Goal: Transaction & Acquisition: Purchase product/service

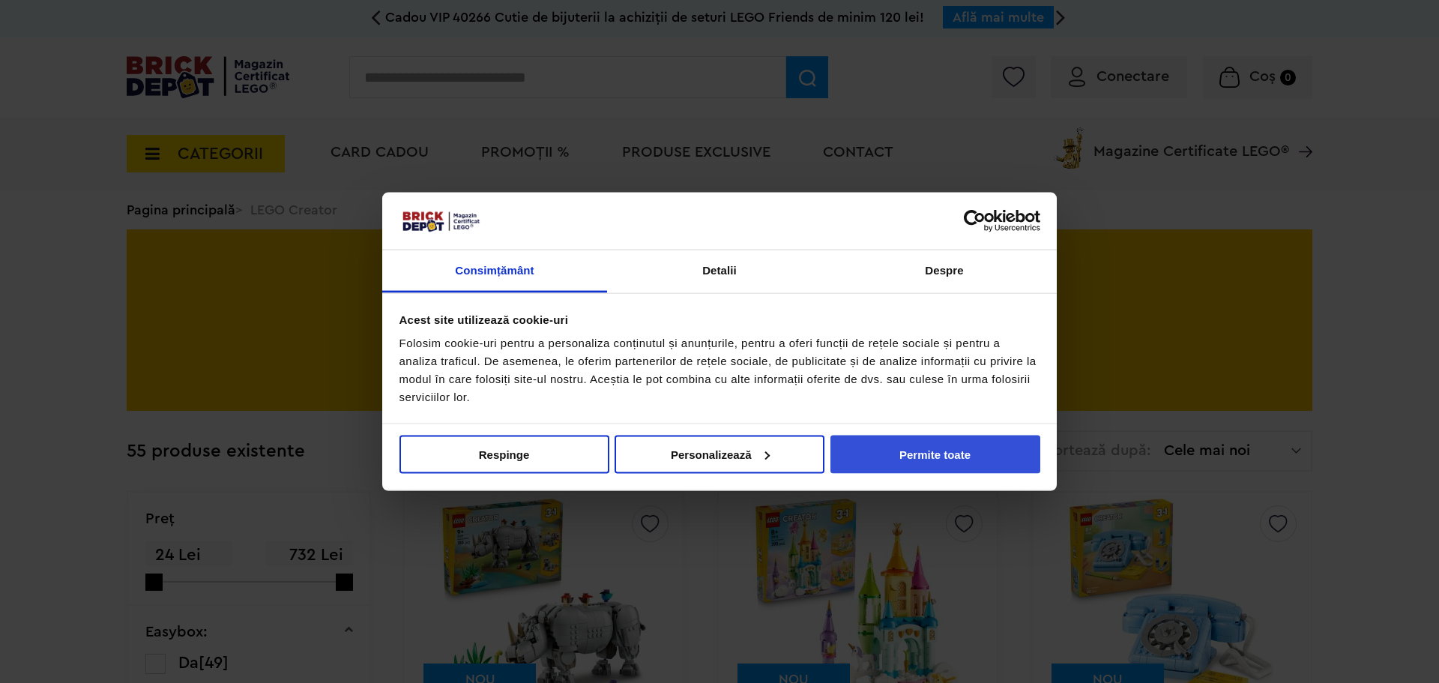
click at [898, 452] on button "Permite toate" at bounding box center [935, 454] width 210 height 38
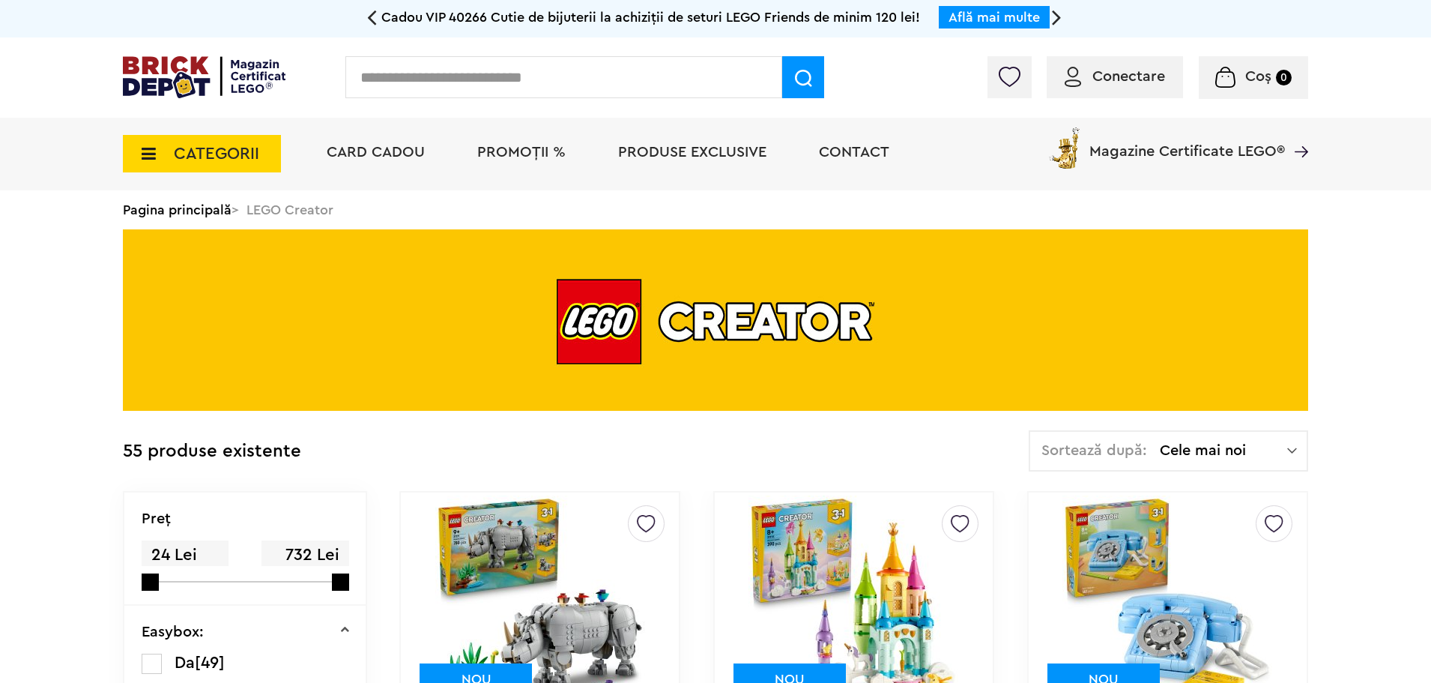
click at [1115, 82] on span "Conectare" at bounding box center [1129, 76] width 73 height 15
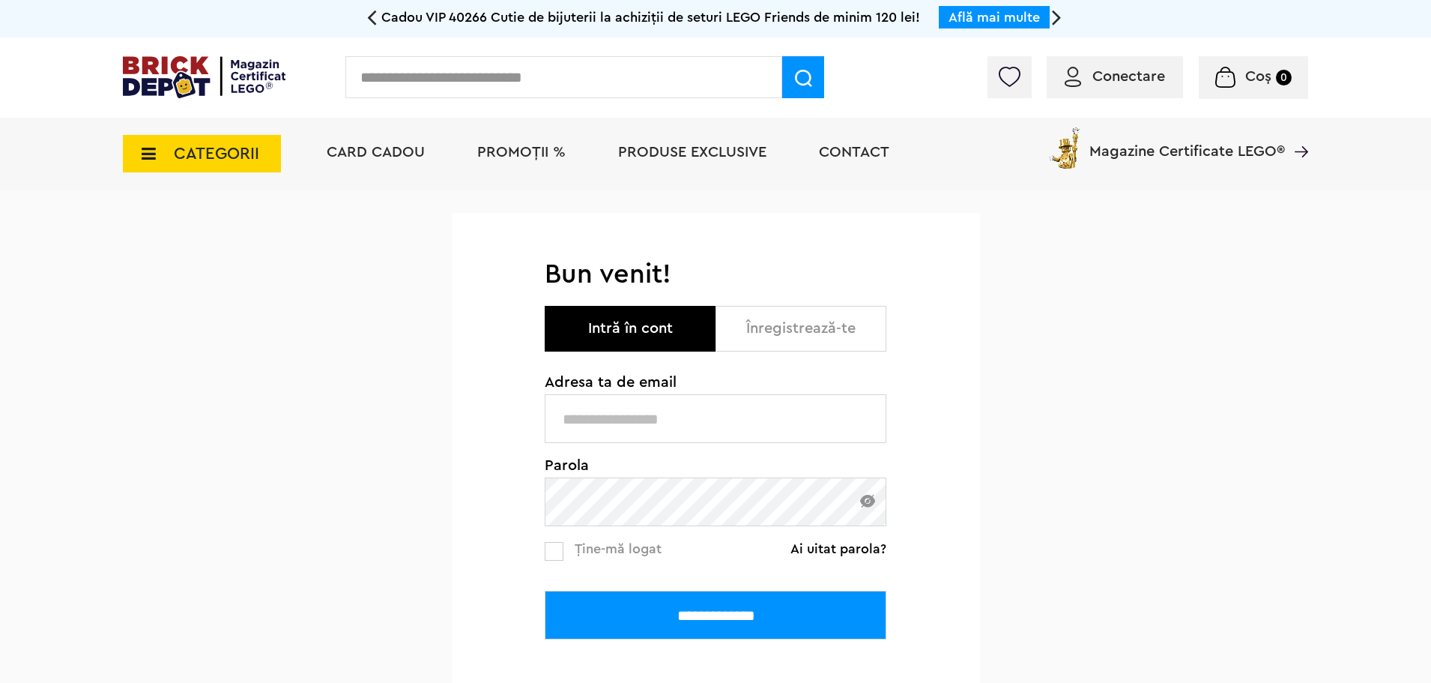
type input "**********"
drag, startPoint x: 681, startPoint y: 611, endPoint x: 703, endPoint y: 599, distance: 24.5
click at [682, 610] on input "**********" at bounding box center [716, 615] width 342 height 49
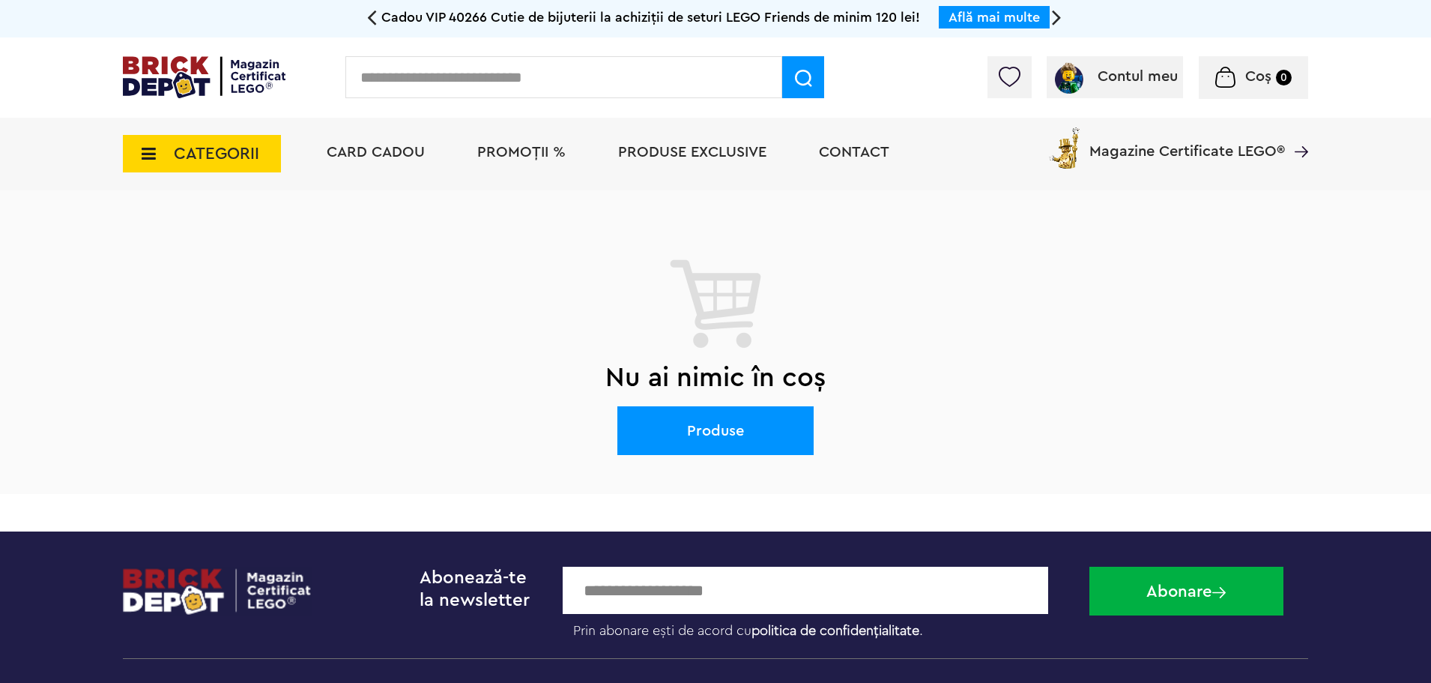
click at [214, 157] on span "CATEGORII" at bounding box center [216, 153] width 85 height 16
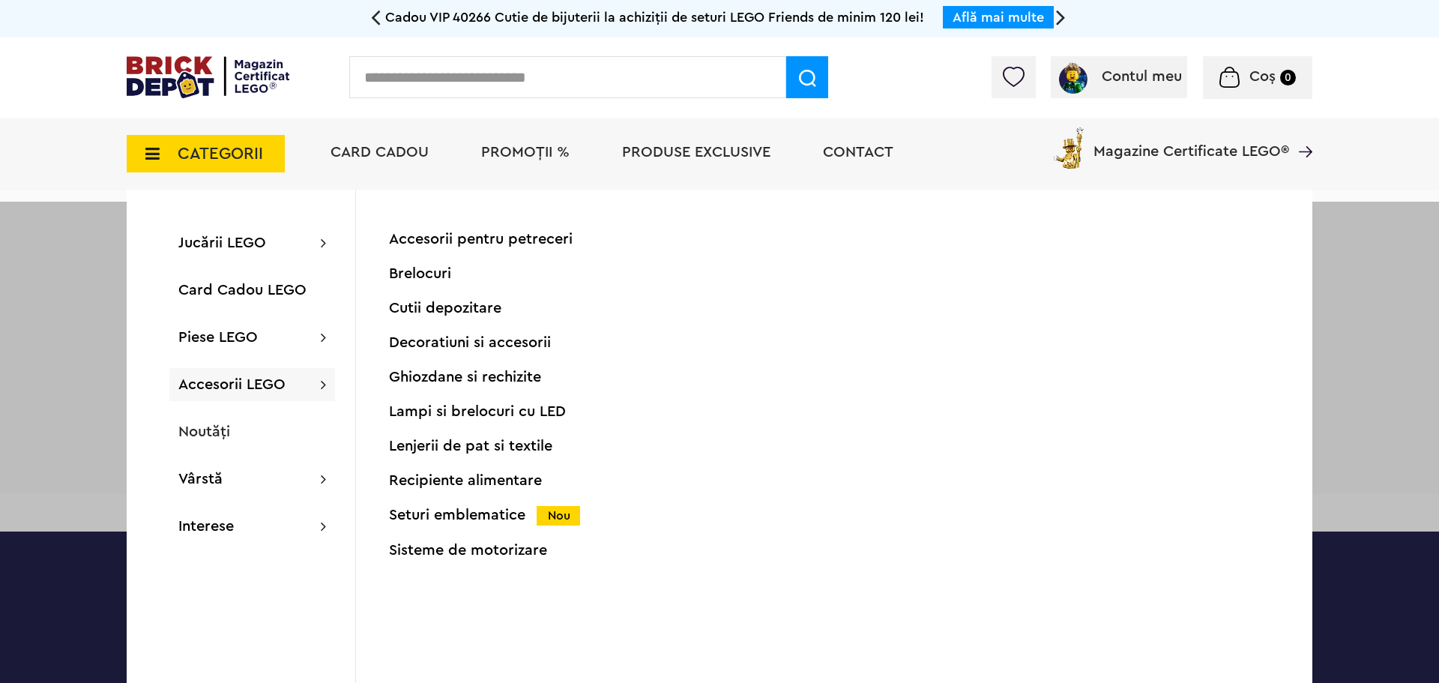
click at [426, 512] on div "Seturi emblematice Nou" at bounding box center [537, 515] width 297 height 16
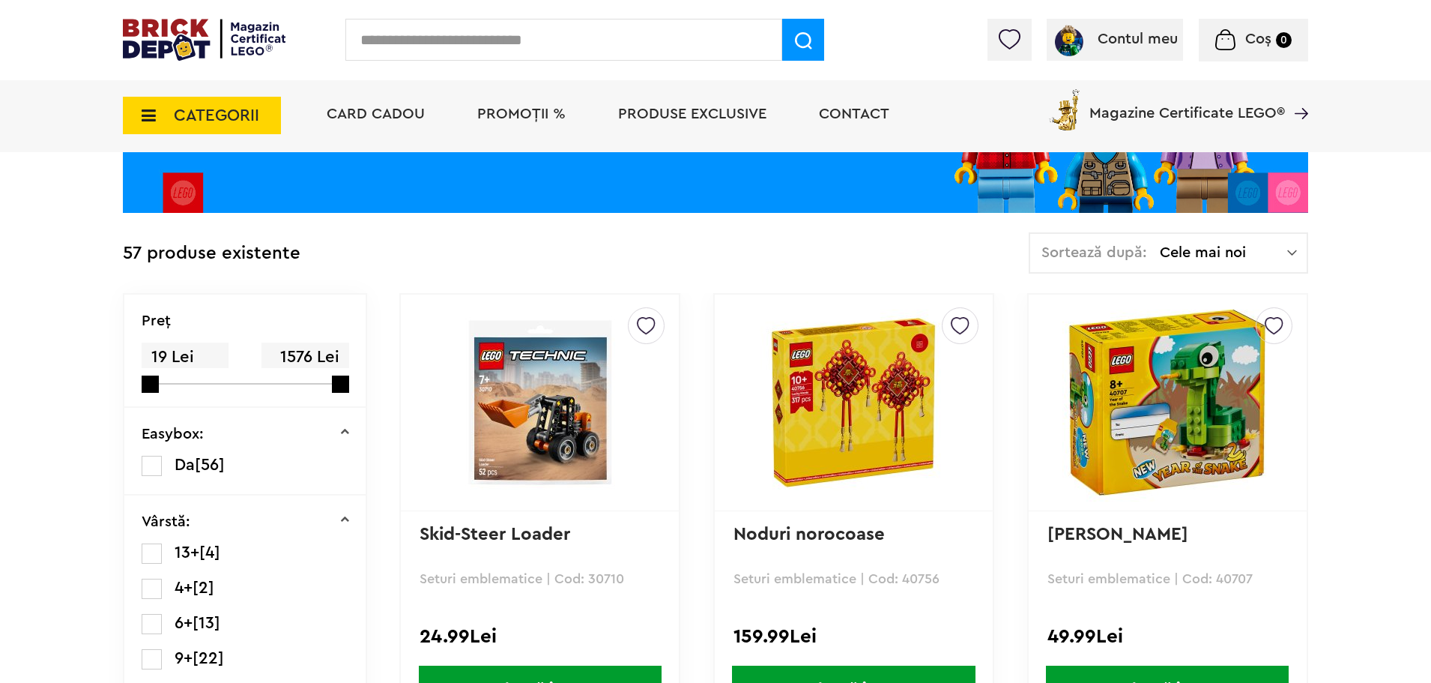
scroll to position [300, 0]
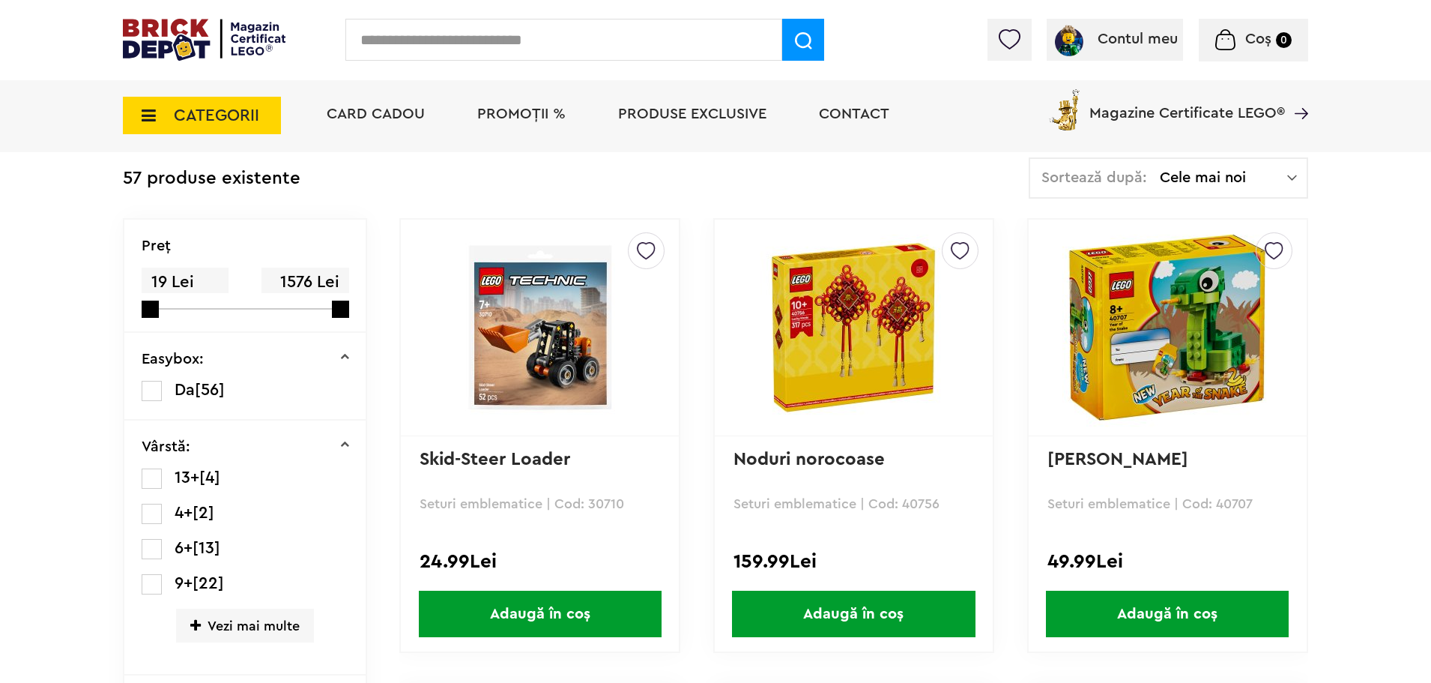
click at [1194, 335] on img at bounding box center [1168, 328] width 210 height 210
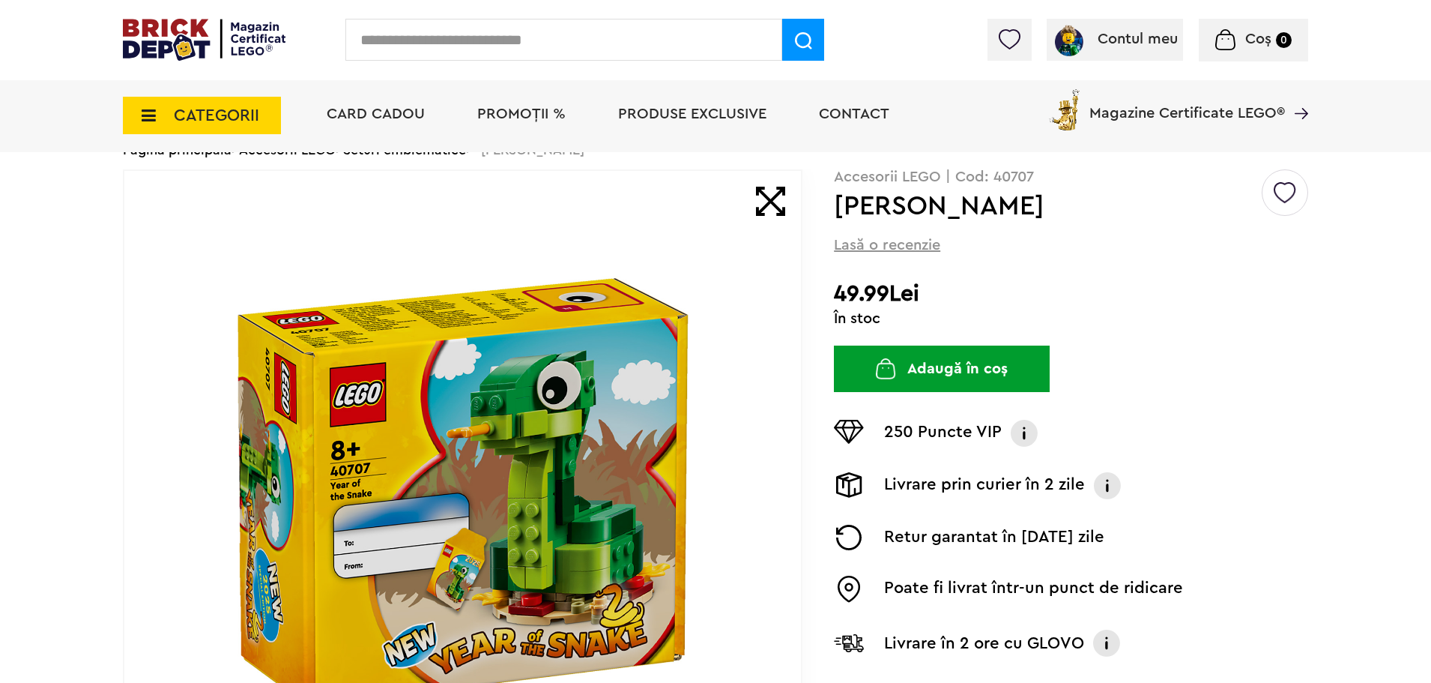
scroll to position [75, 0]
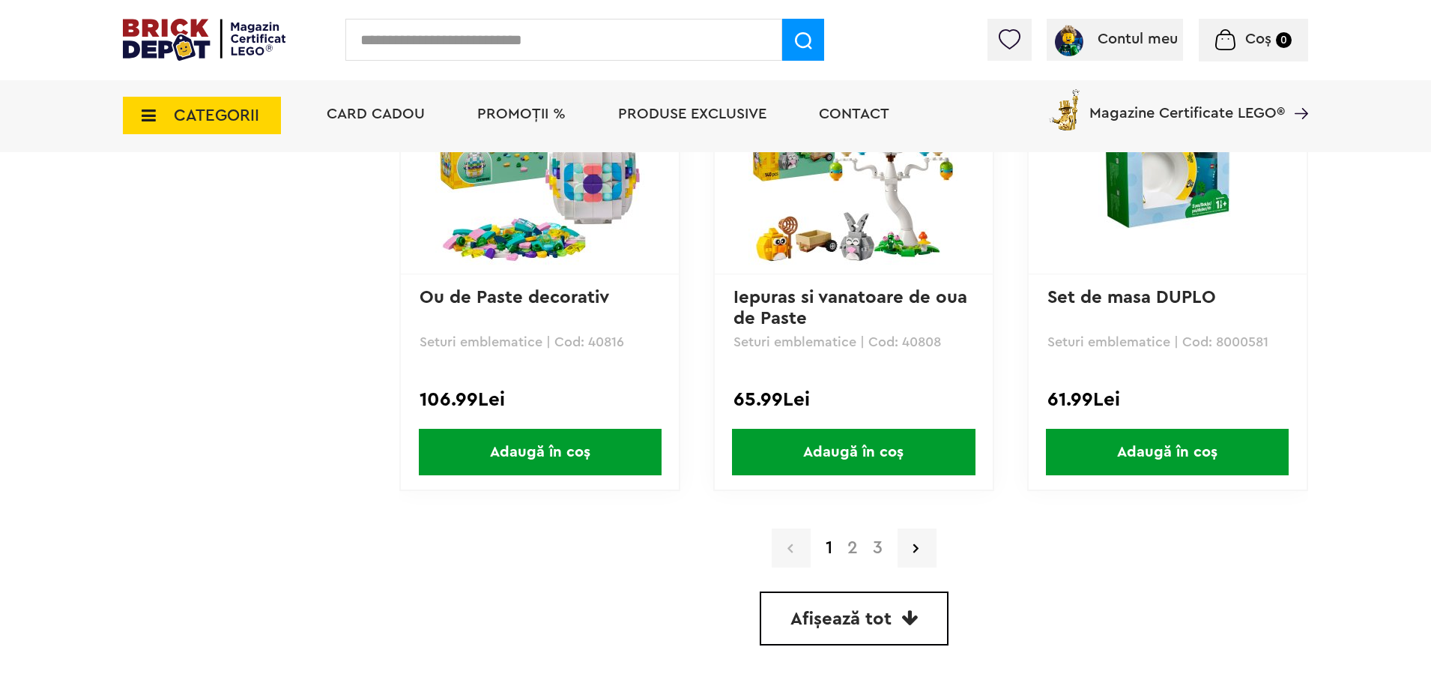
scroll to position [4196, 0]
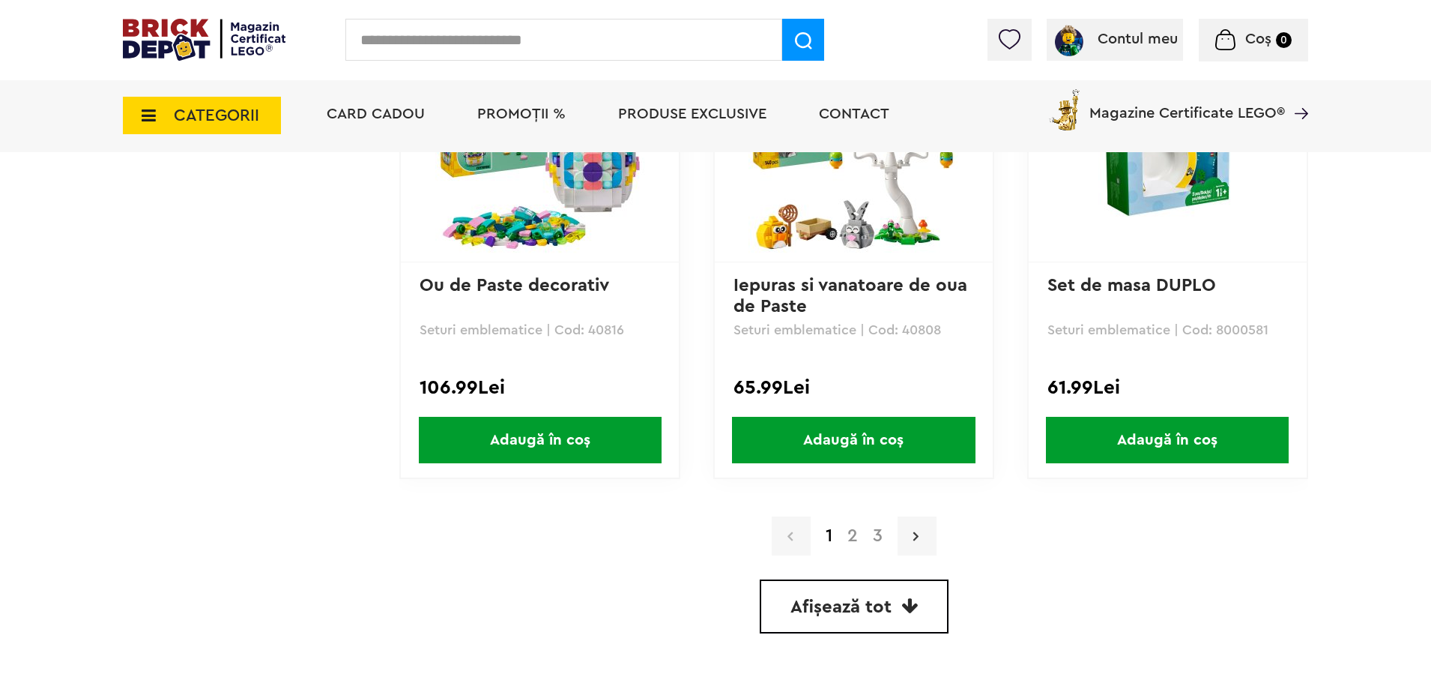
click at [912, 545] on link at bounding box center [917, 535] width 39 height 39
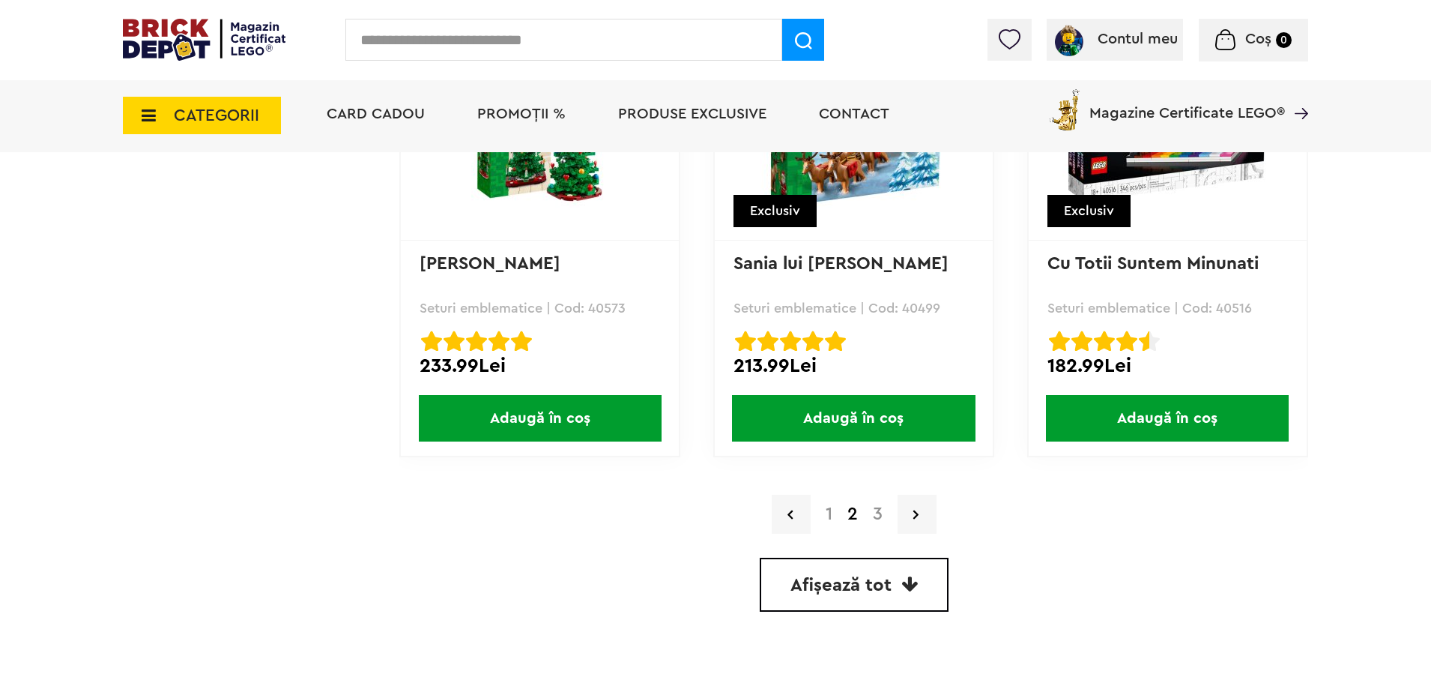
scroll to position [4309, 0]
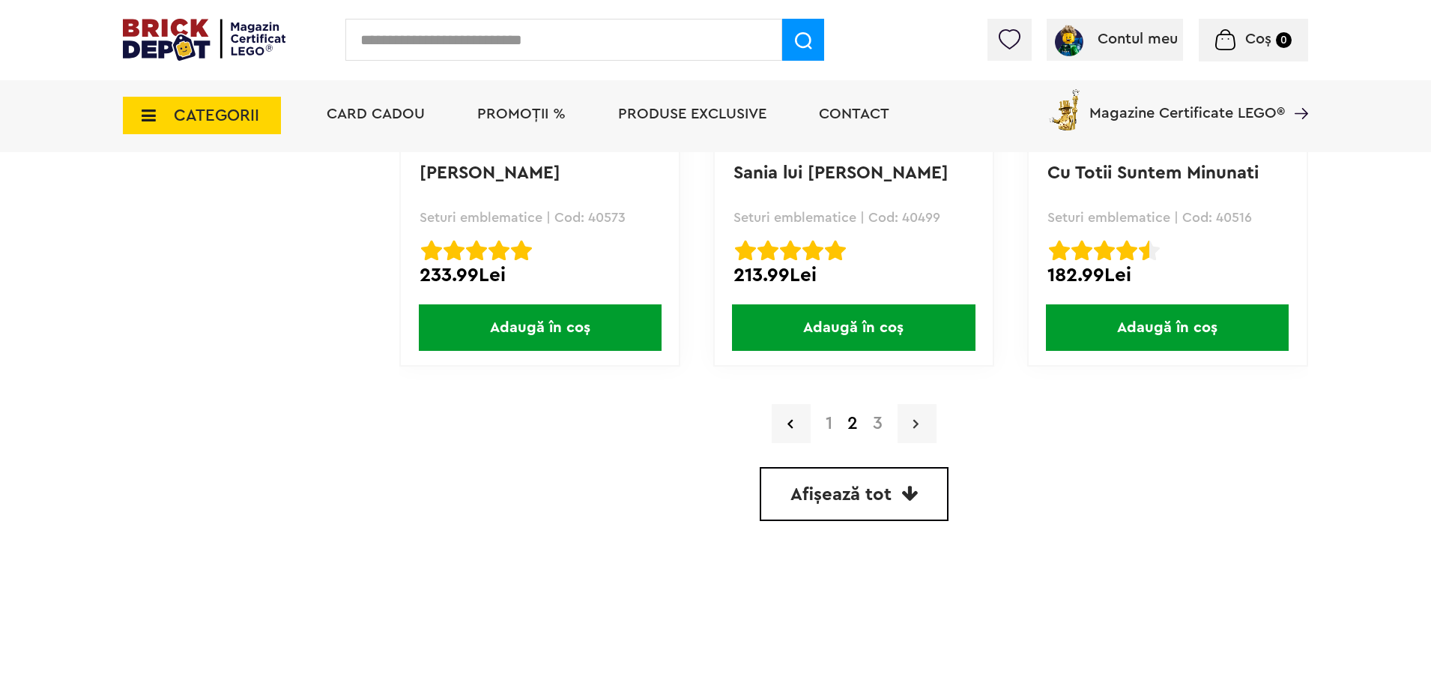
click at [911, 423] on link at bounding box center [917, 423] width 39 height 39
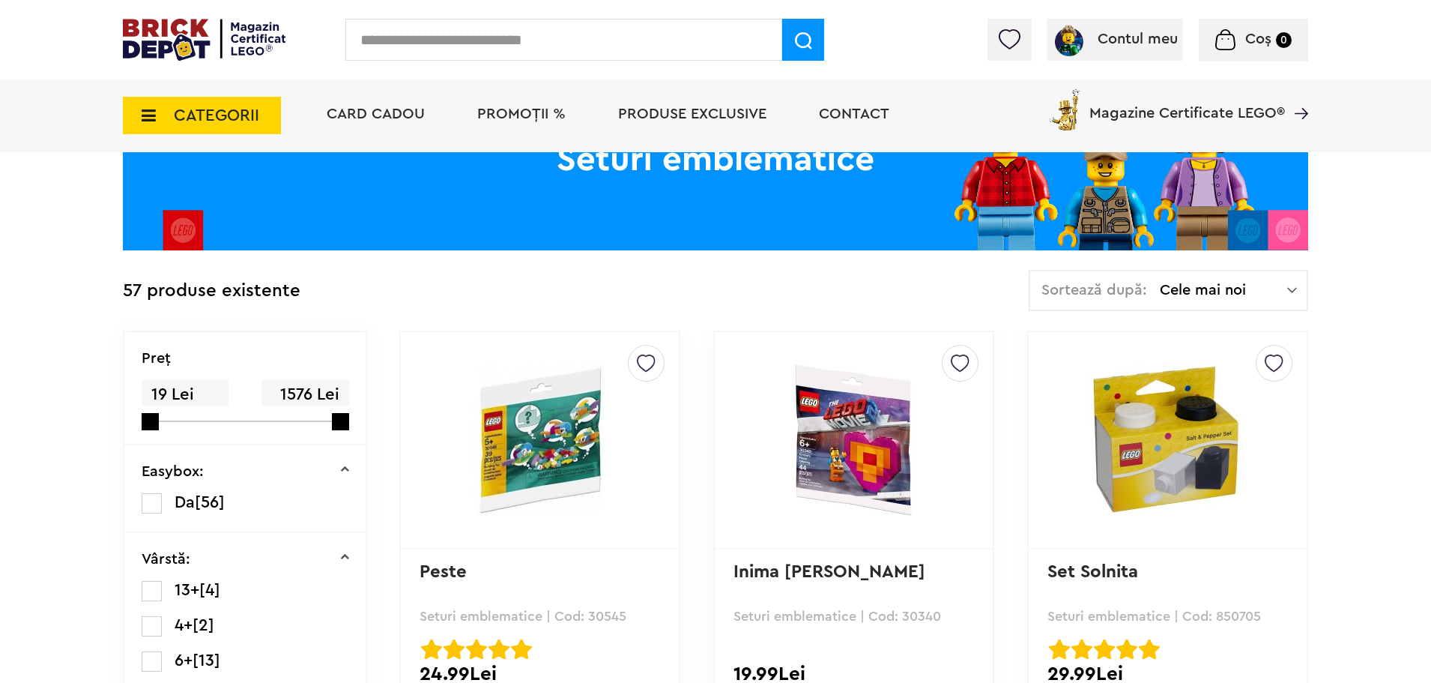
scroll to position [150, 0]
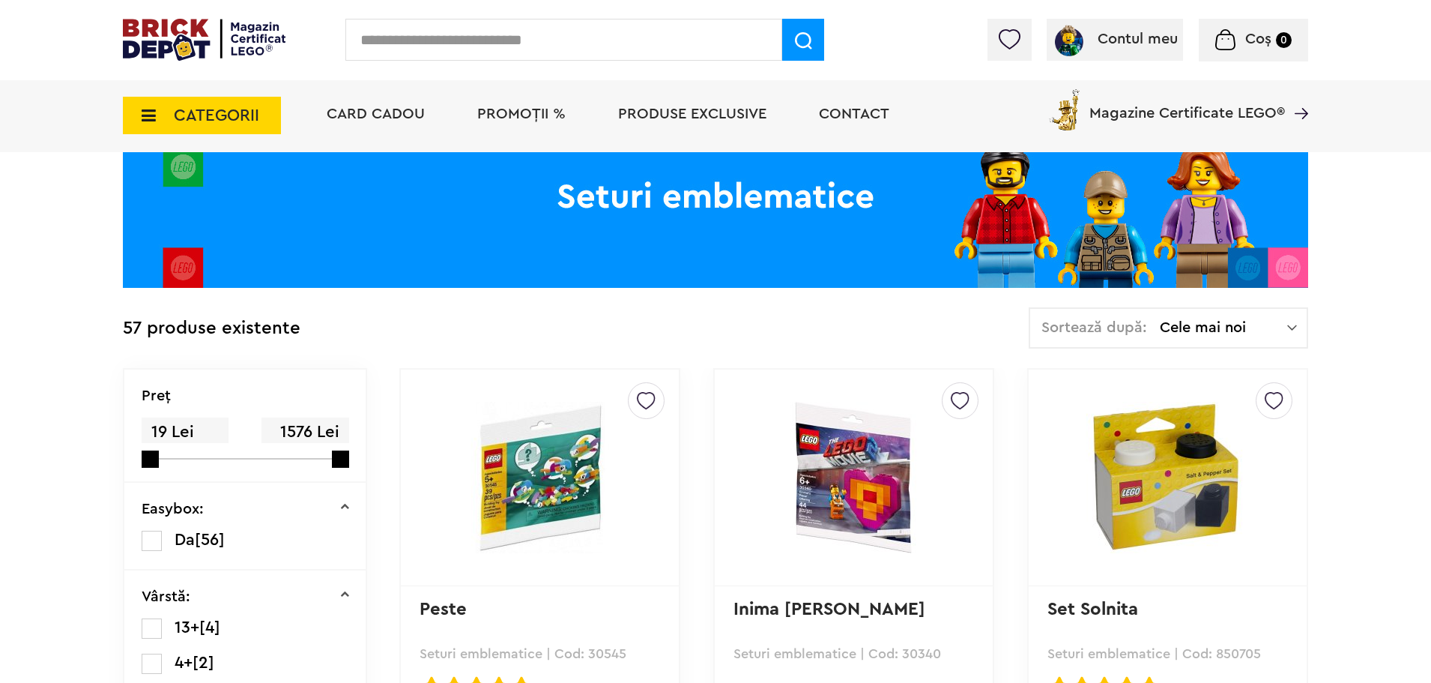
click at [166, 112] on span "CATEGORII" at bounding box center [202, 115] width 158 height 37
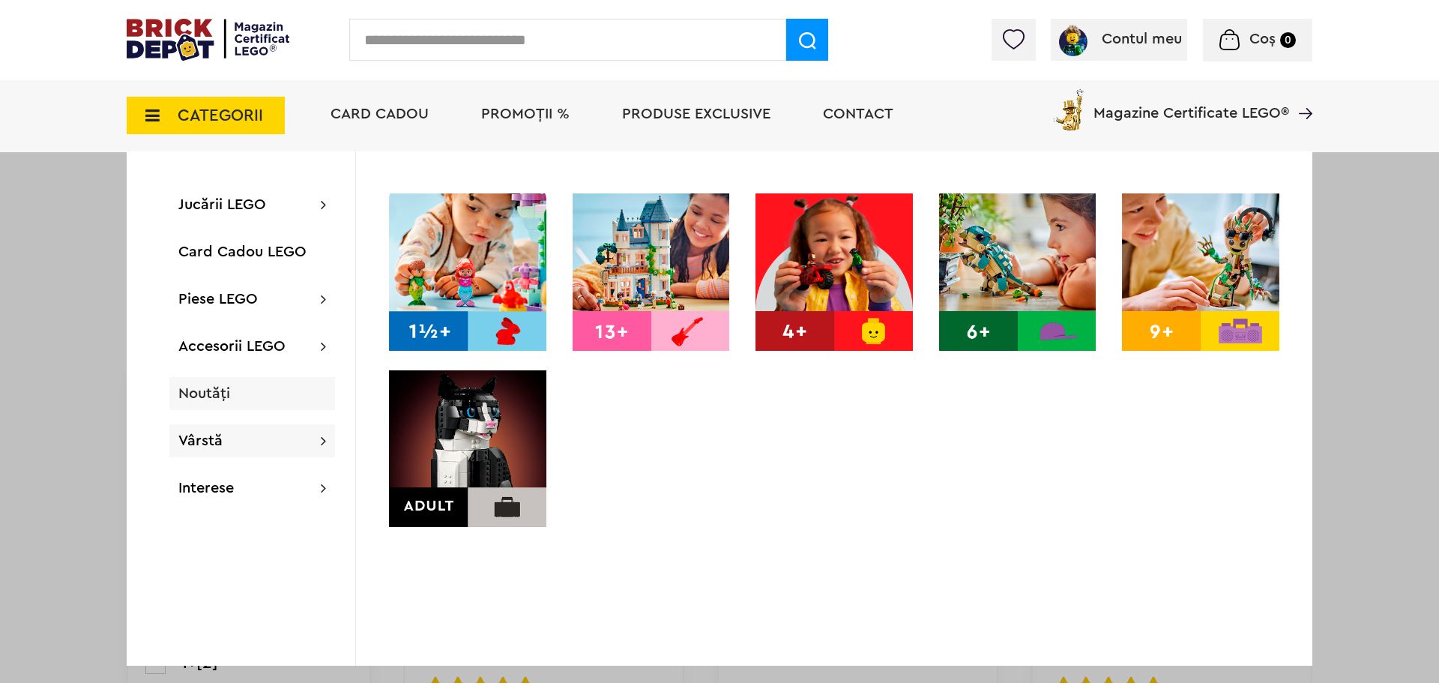
click at [236, 393] on div "Noutăți" at bounding box center [252, 393] width 166 height 33
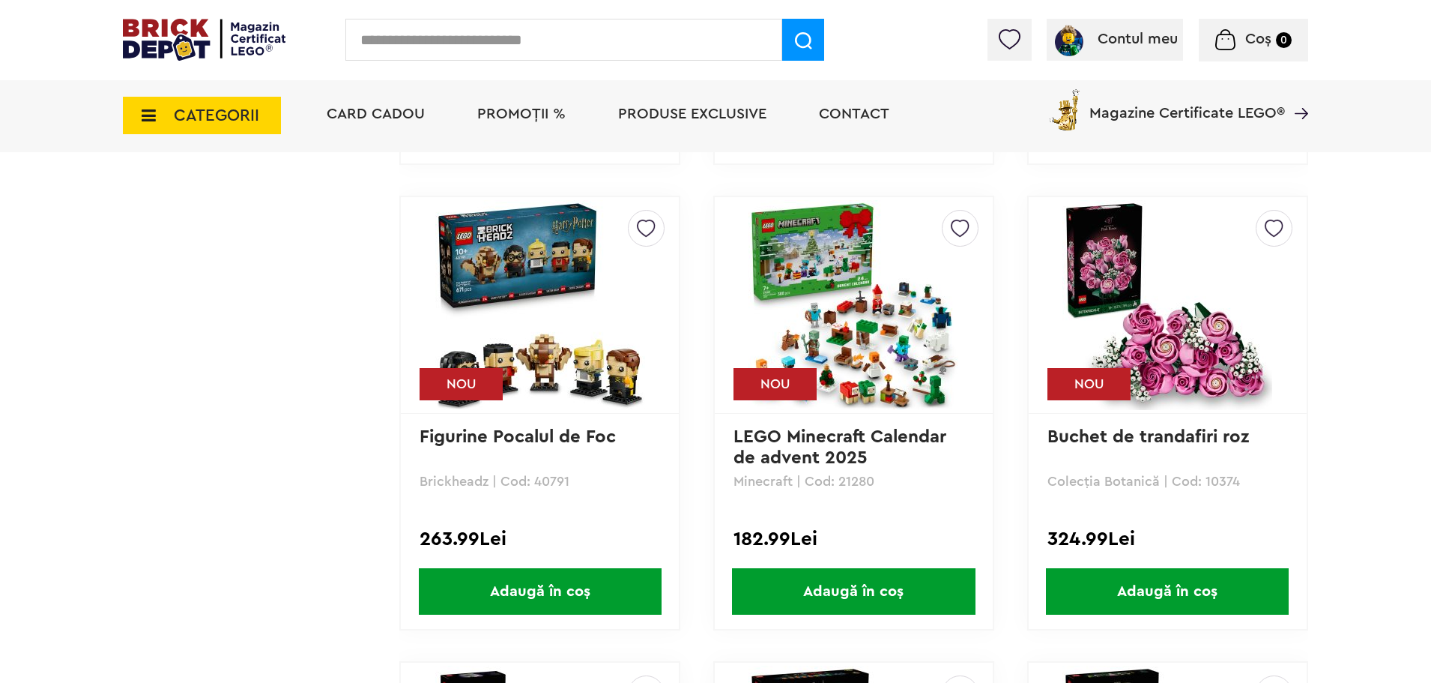
scroll to position [4047, 0]
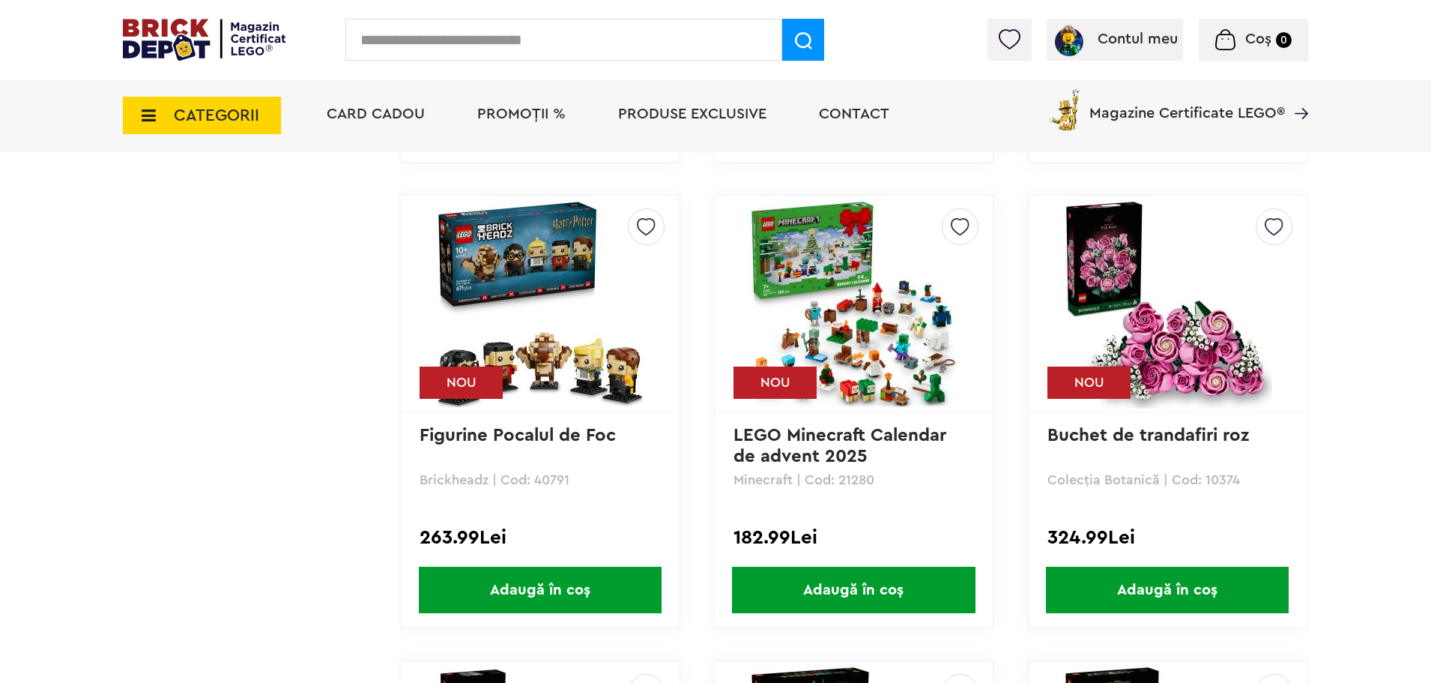
click at [963, 233] on img at bounding box center [960, 222] width 19 height 27
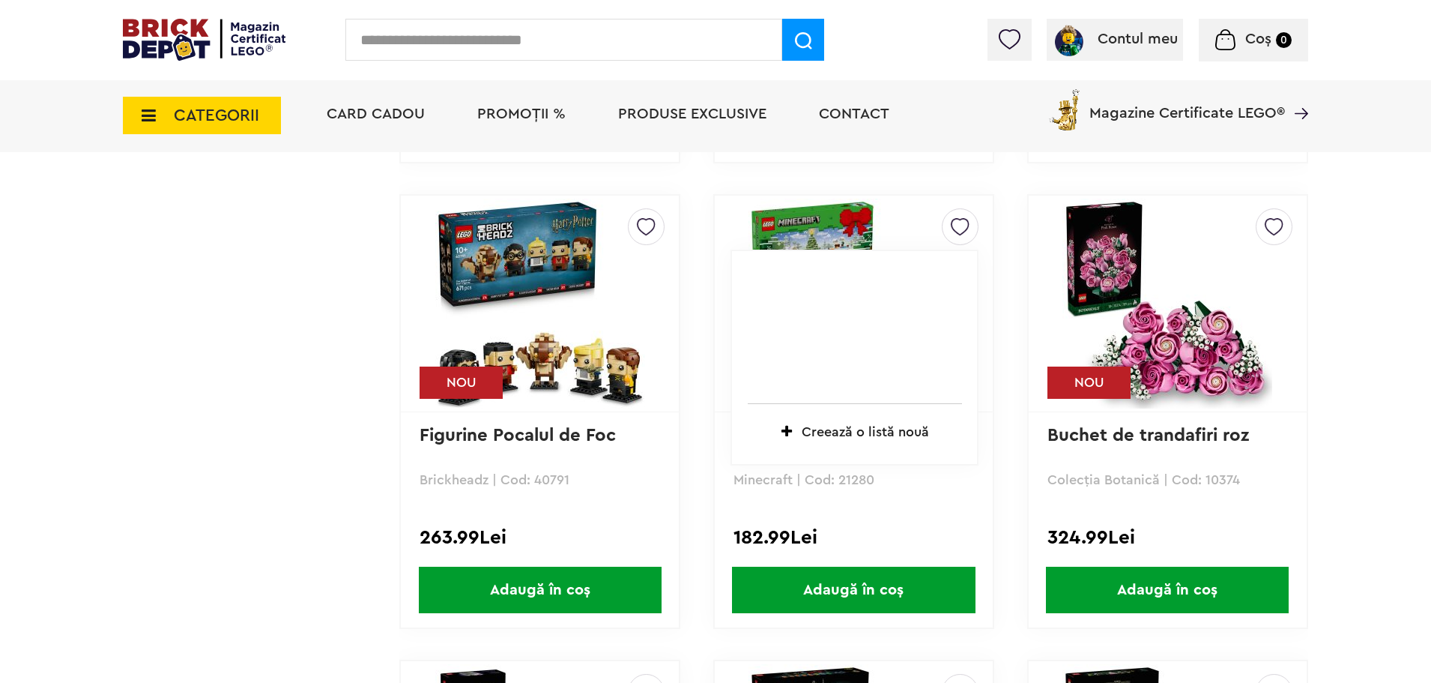
click at [960, 232] on img at bounding box center [960, 222] width 19 height 27
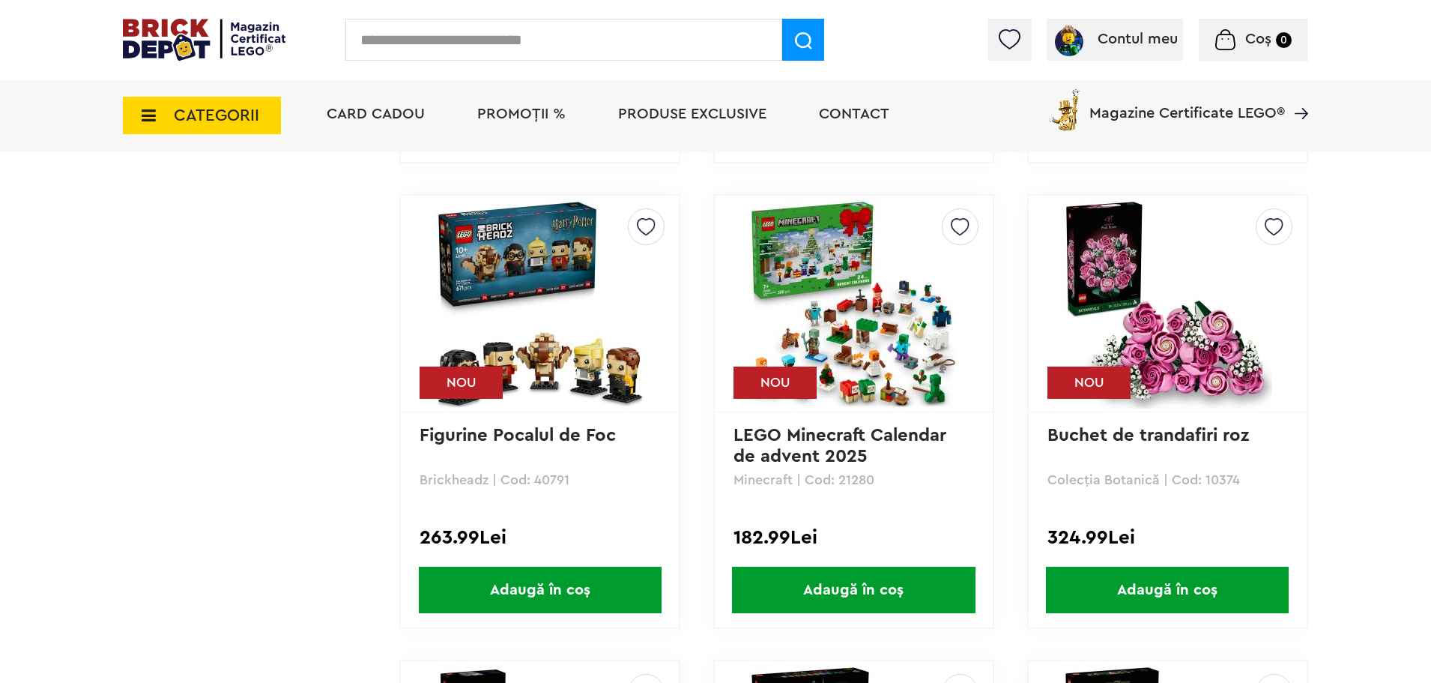
click at [960, 229] on img at bounding box center [960, 222] width 19 height 27
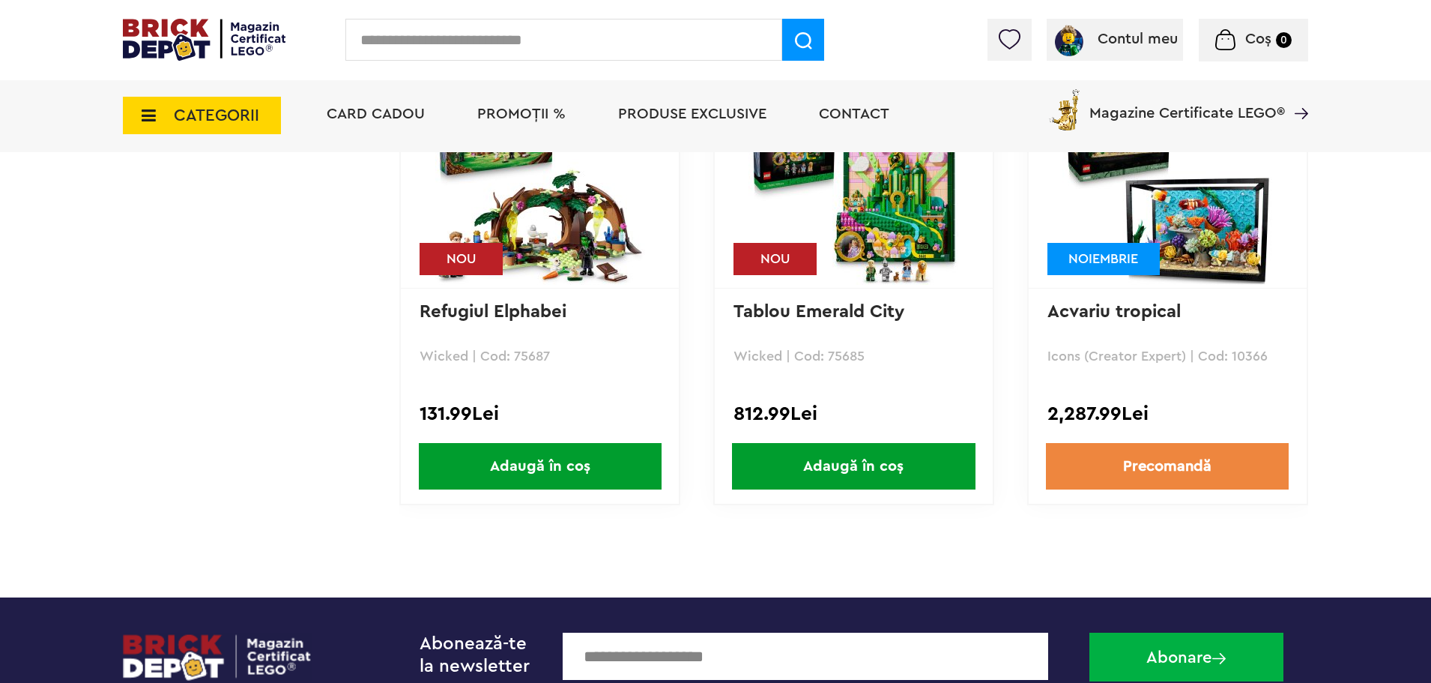
scroll to position [5620, 0]
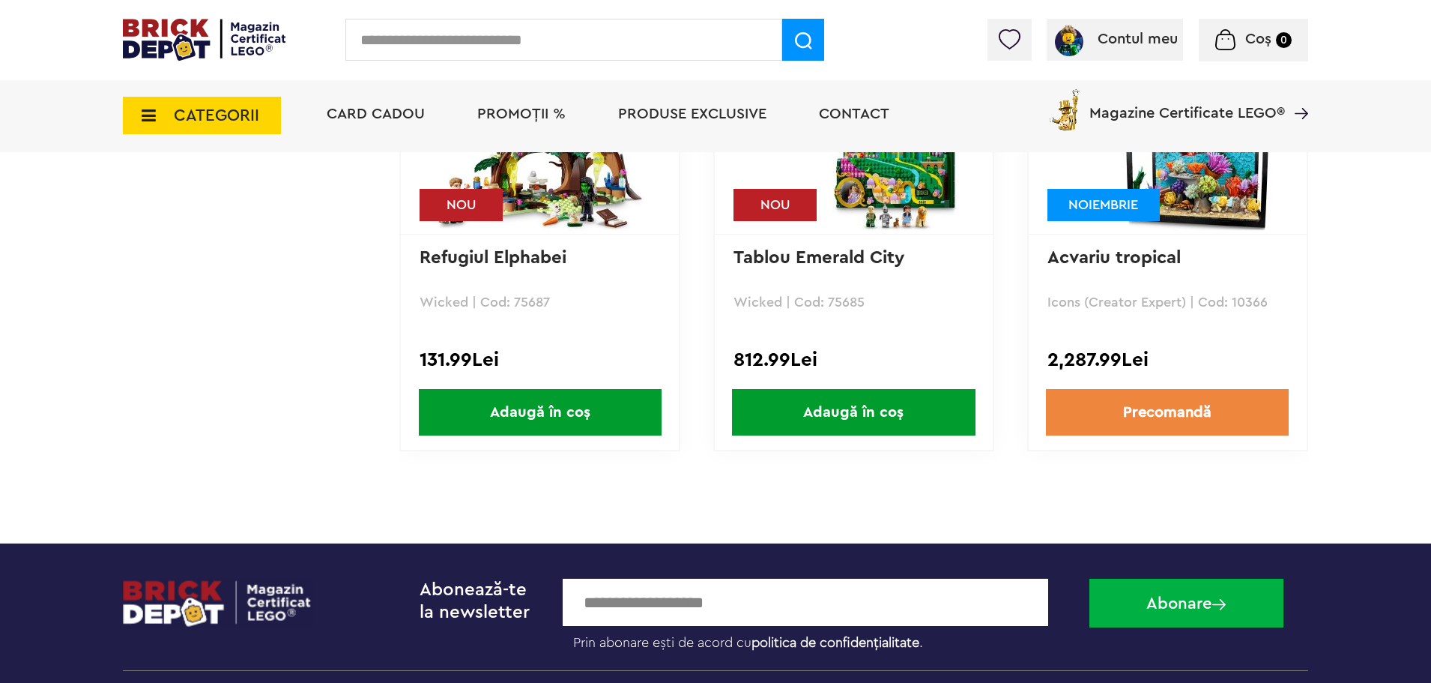
click at [196, 115] on span "CATEGORII" at bounding box center [216, 115] width 85 height 16
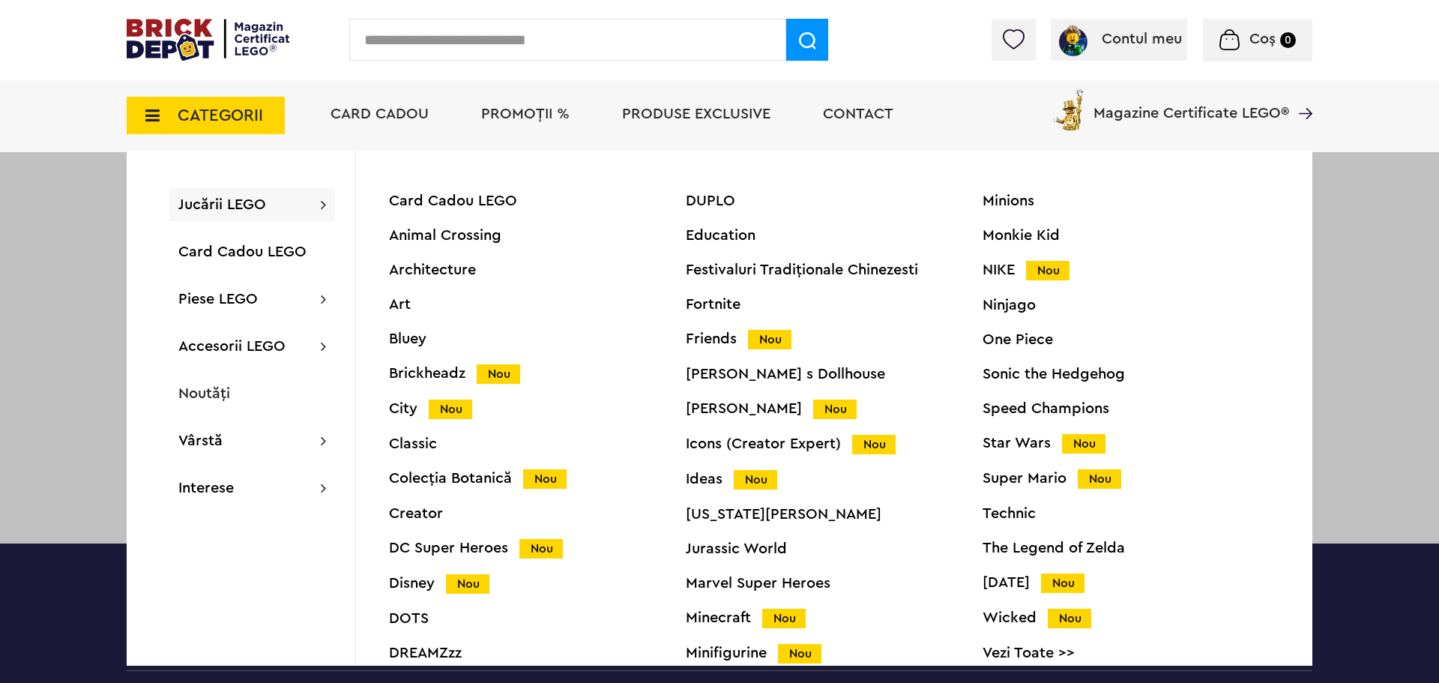
click at [447, 373] on div "Brickheadz Nou" at bounding box center [537, 374] width 297 height 16
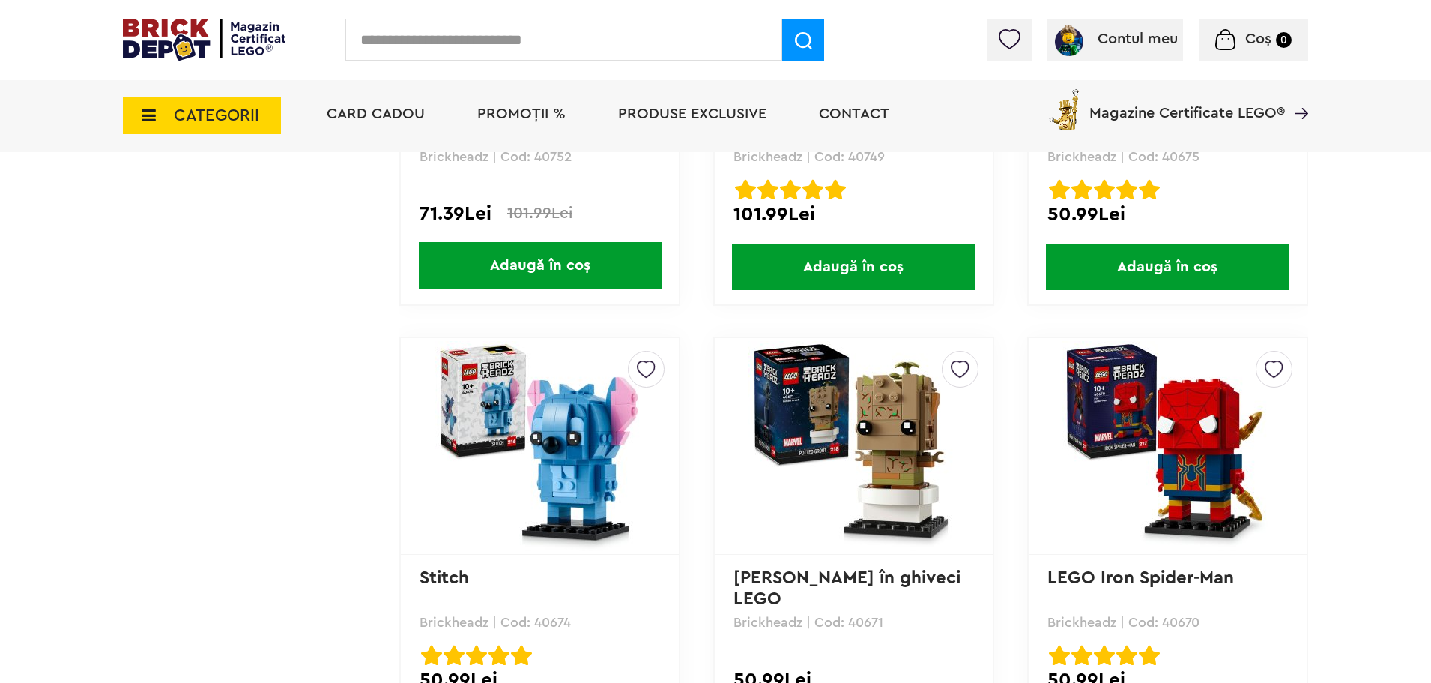
scroll to position [3972, 0]
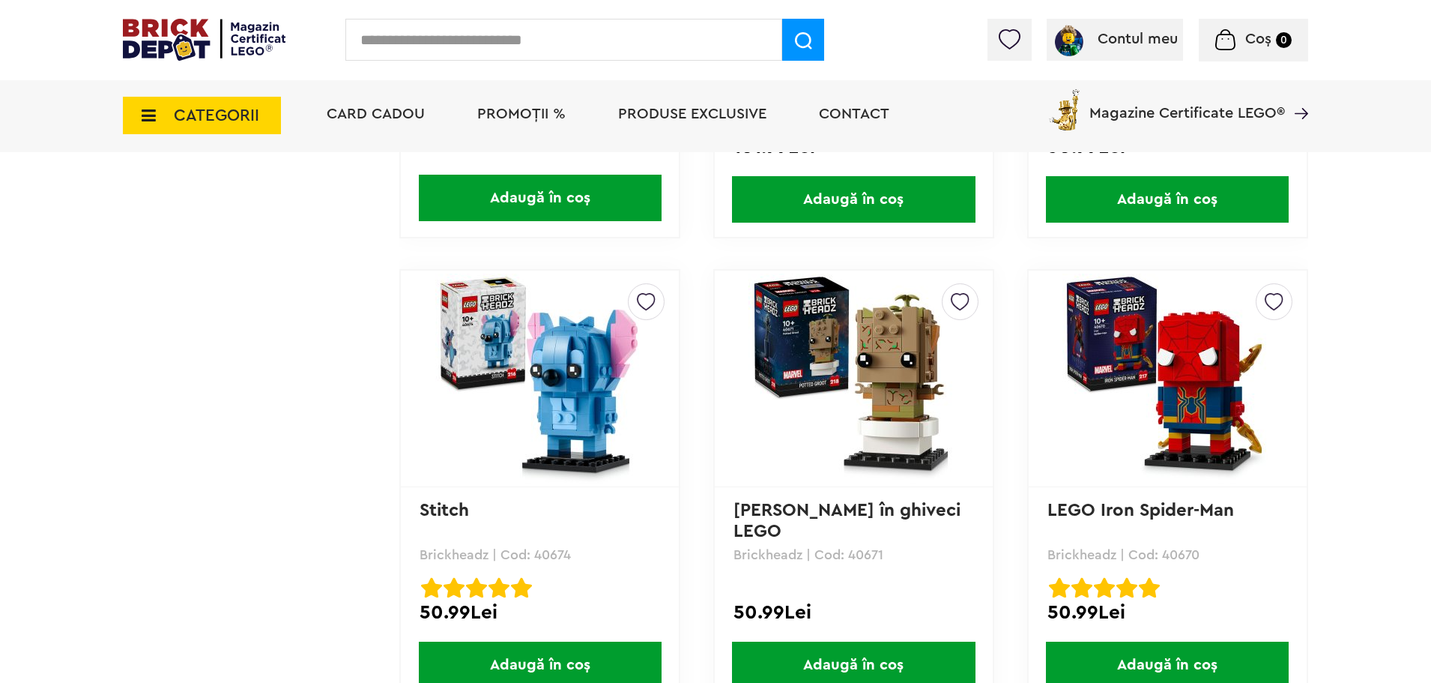
click at [250, 120] on span "CATEGORII" at bounding box center [216, 115] width 85 height 16
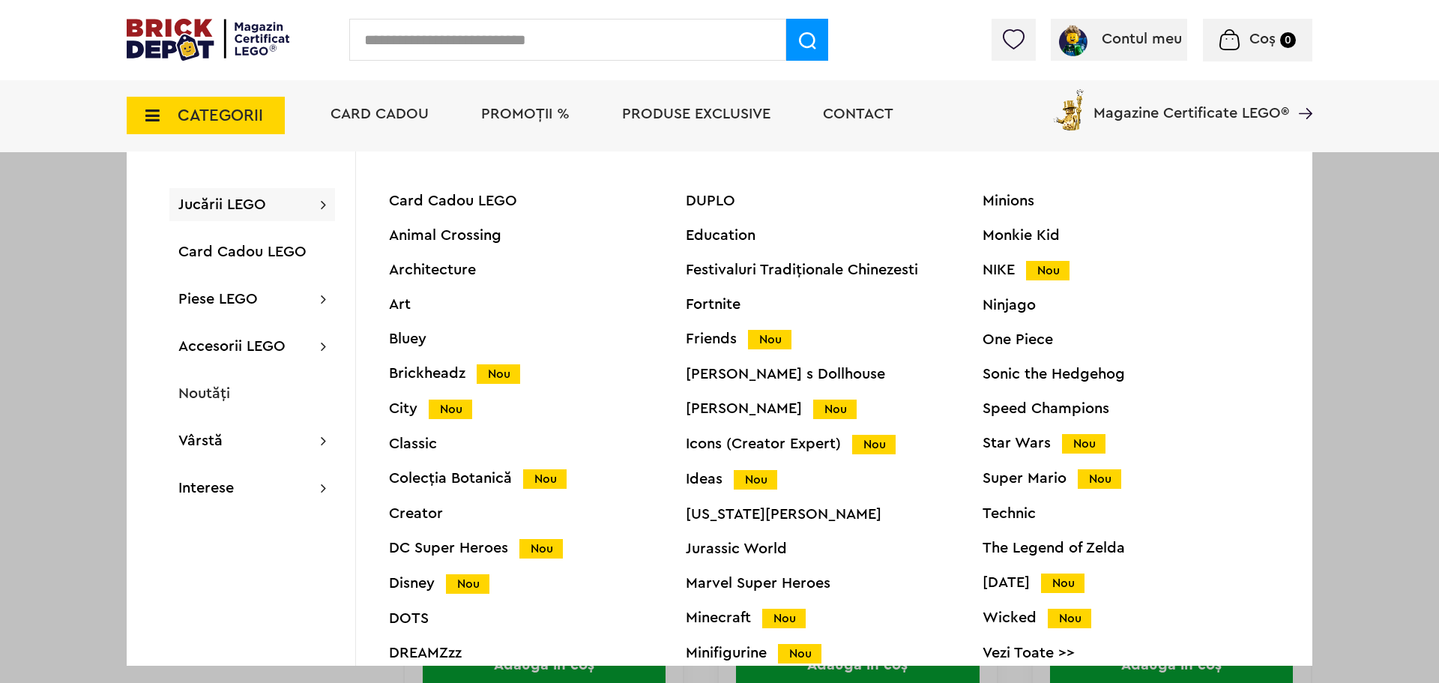
drag, startPoint x: 477, startPoint y: 482, endPoint x: 463, endPoint y: 477, distance: 14.5
click at [463, 477] on div "Colecția Botanică Nou" at bounding box center [537, 479] width 297 height 16
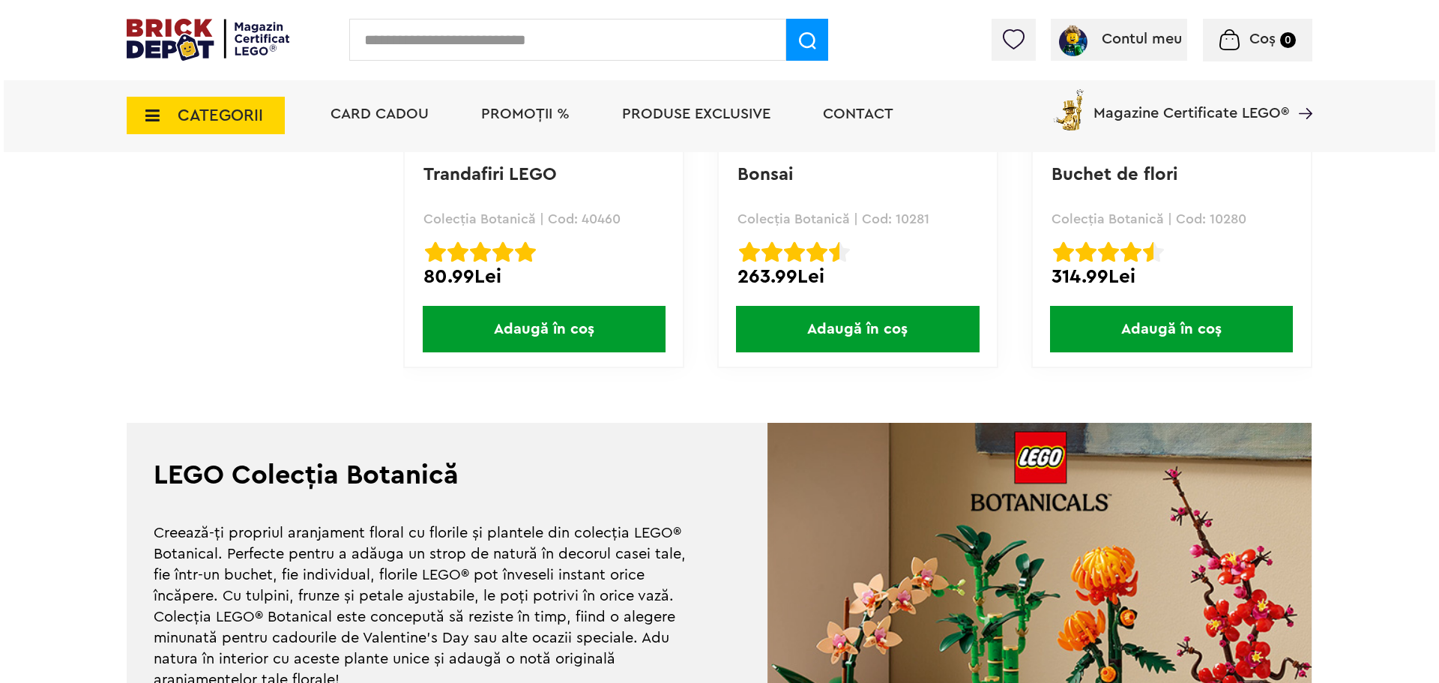
scroll to position [4309, 0]
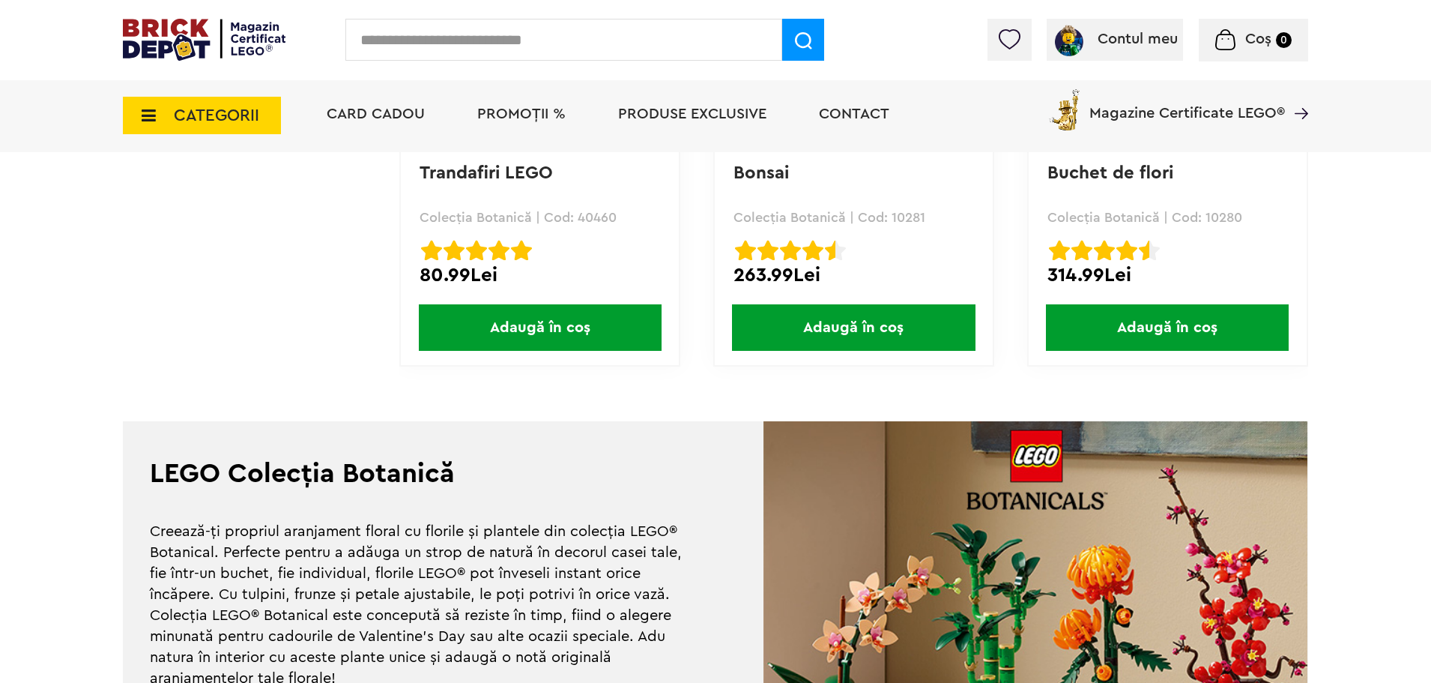
click at [141, 116] on icon at bounding box center [144, 115] width 23 height 16
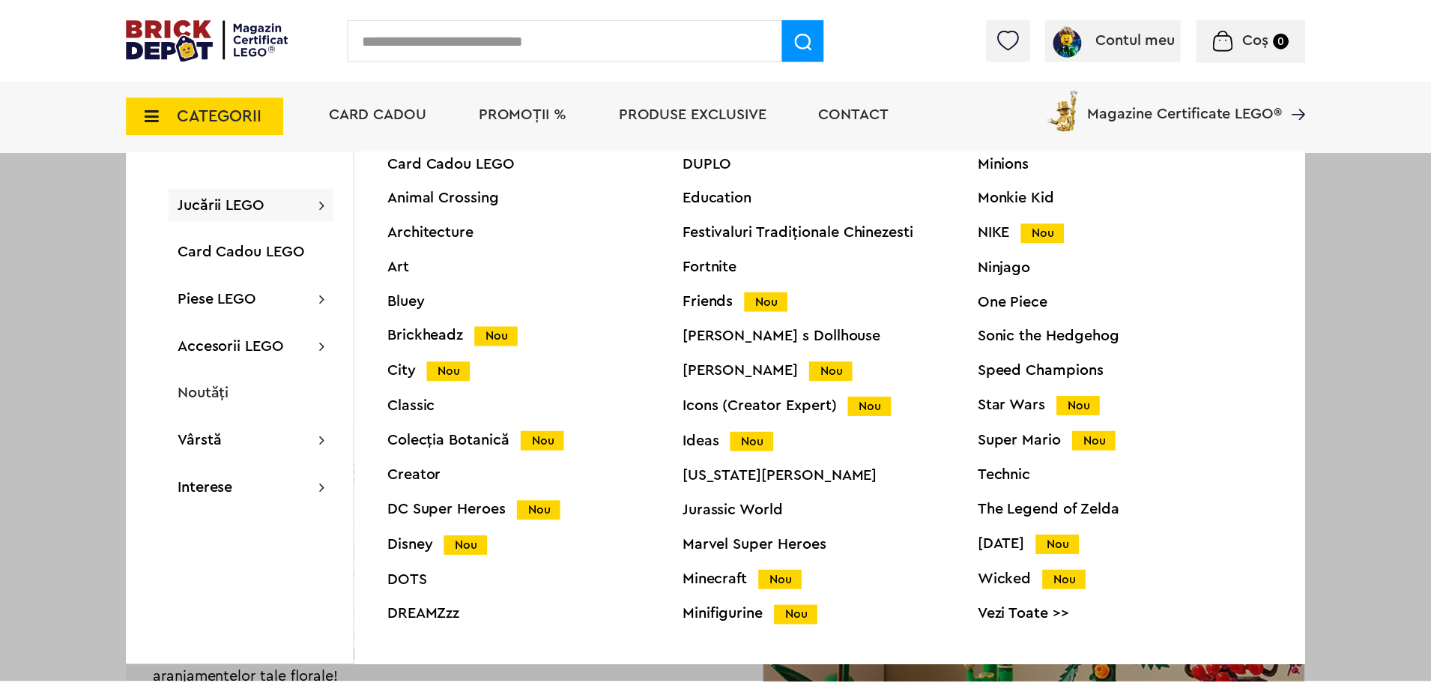
scroll to position [57, 0]
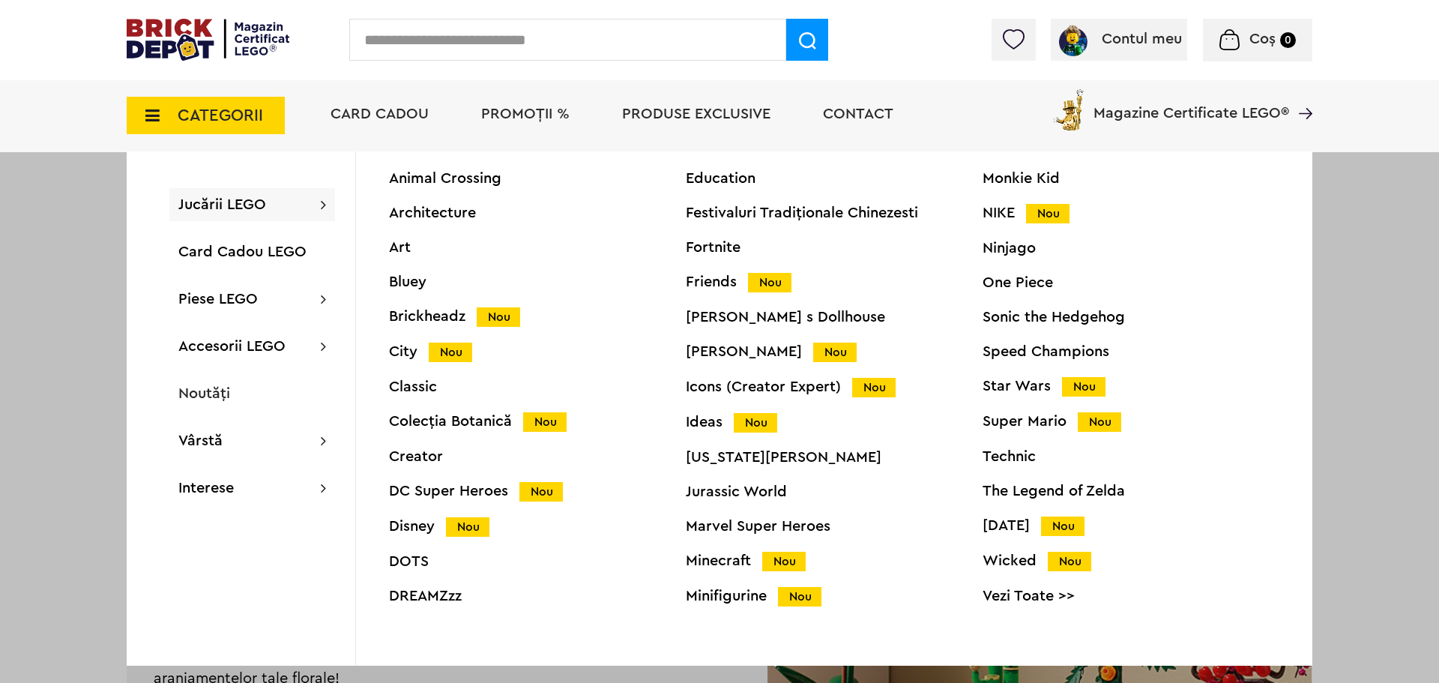
click at [743, 389] on div "Icons (Creator Expert) Nou" at bounding box center [834, 387] width 297 height 16
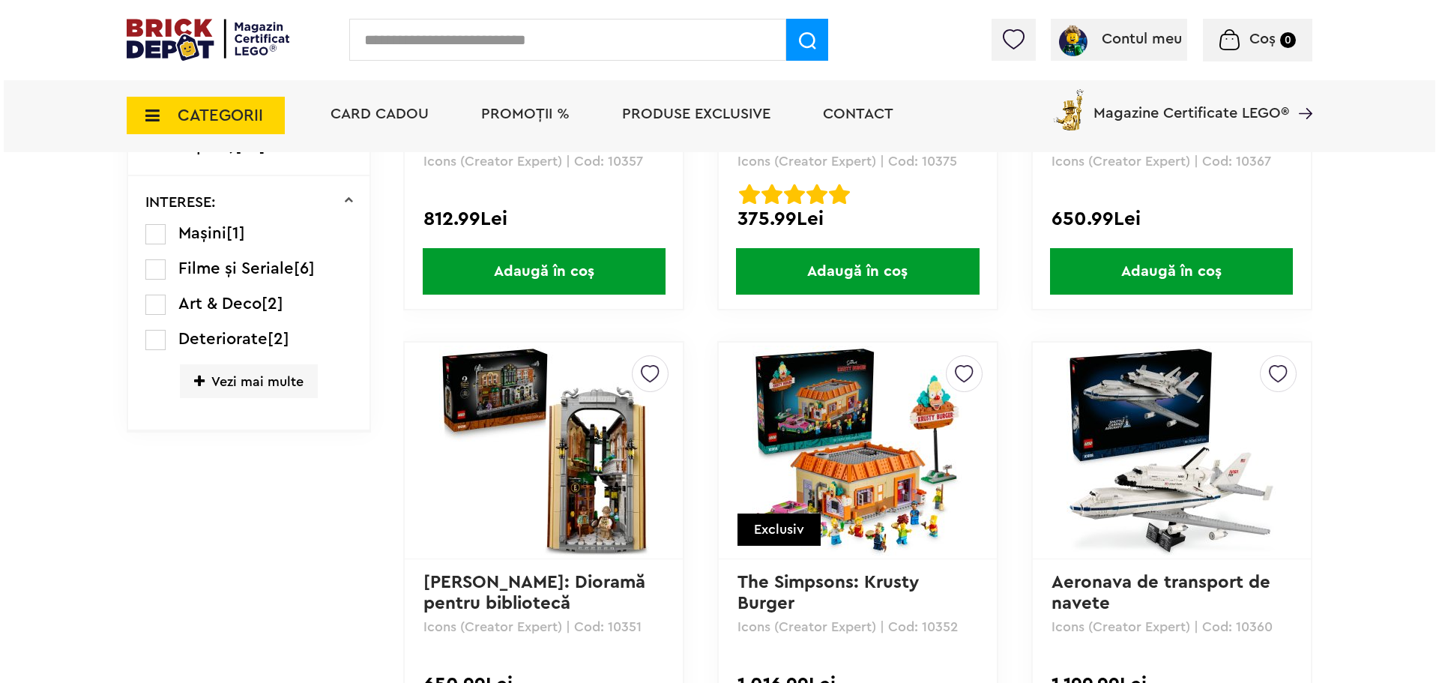
scroll to position [1162, 0]
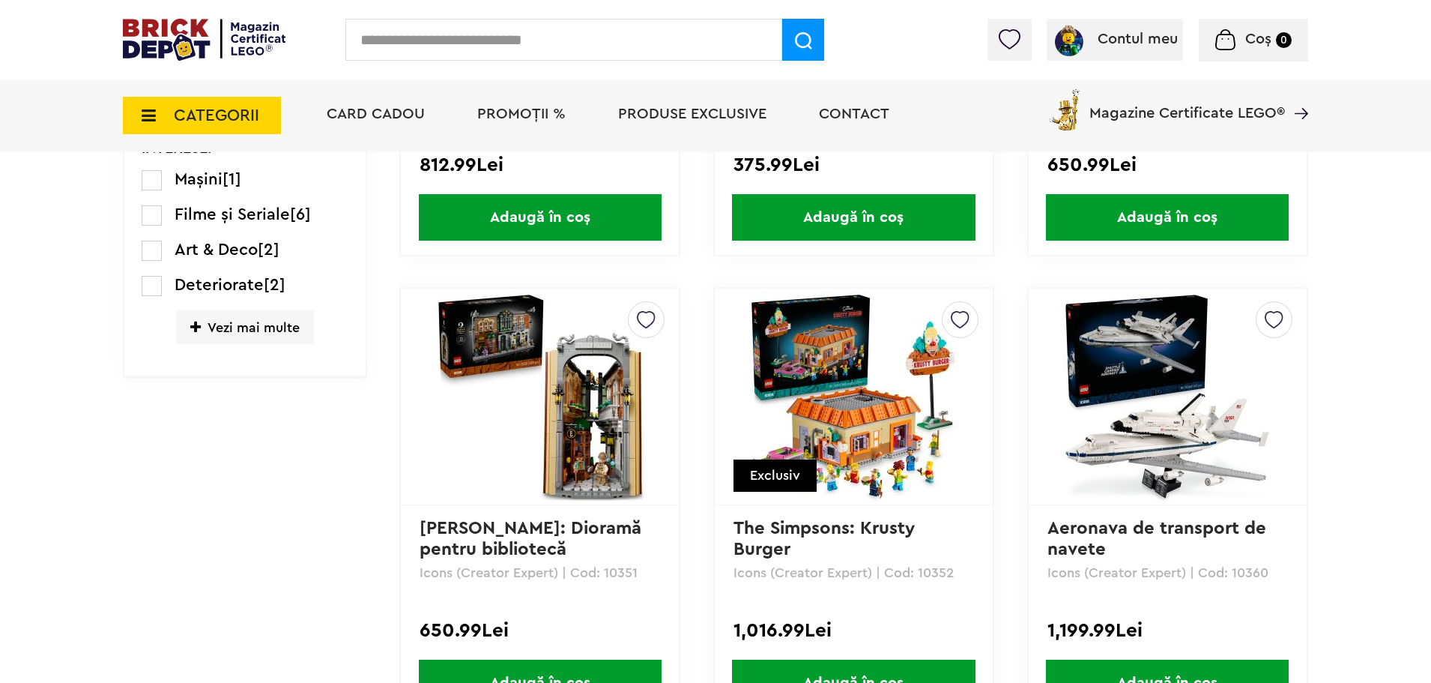
click at [206, 109] on span "CATEGORII" at bounding box center [216, 115] width 85 height 16
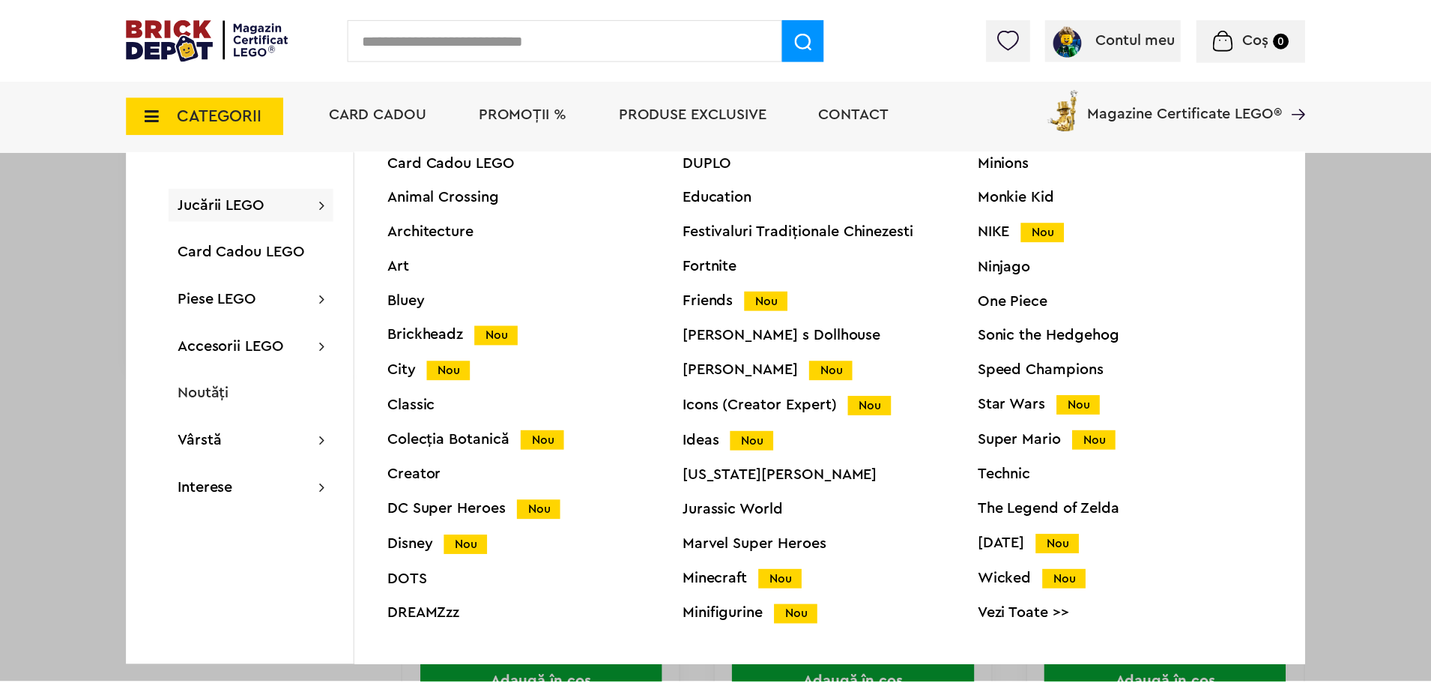
scroll to position [57, 0]
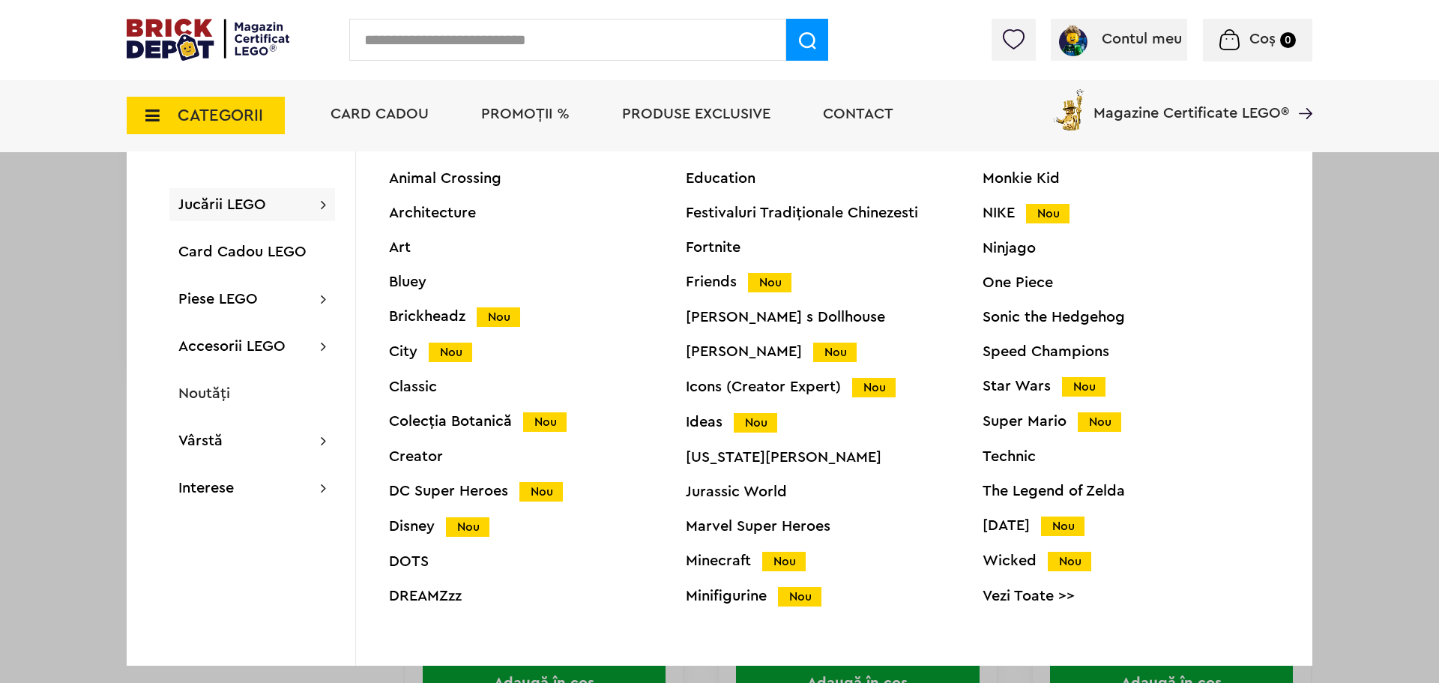
click at [710, 557] on div "Minecraft Nou" at bounding box center [834, 561] width 297 height 16
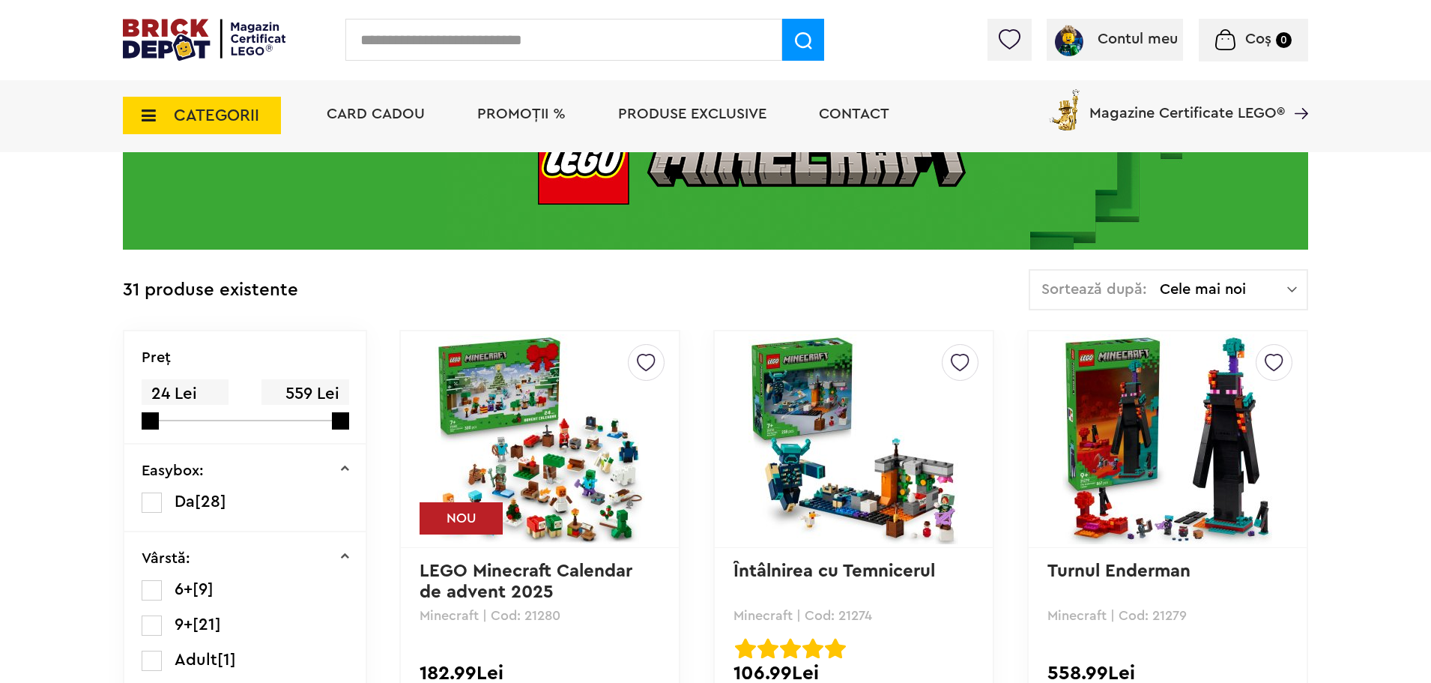
scroll to position [225, 0]
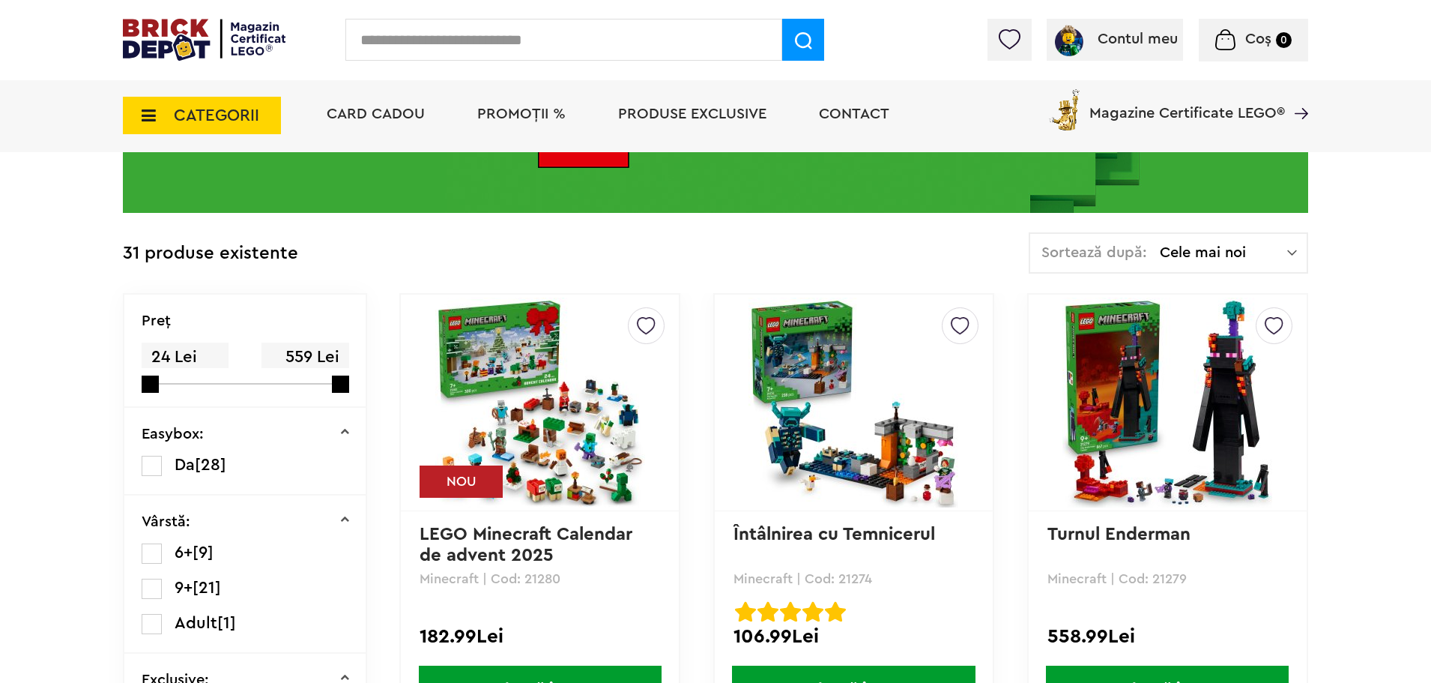
click at [567, 453] on img at bounding box center [540, 403] width 210 height 210
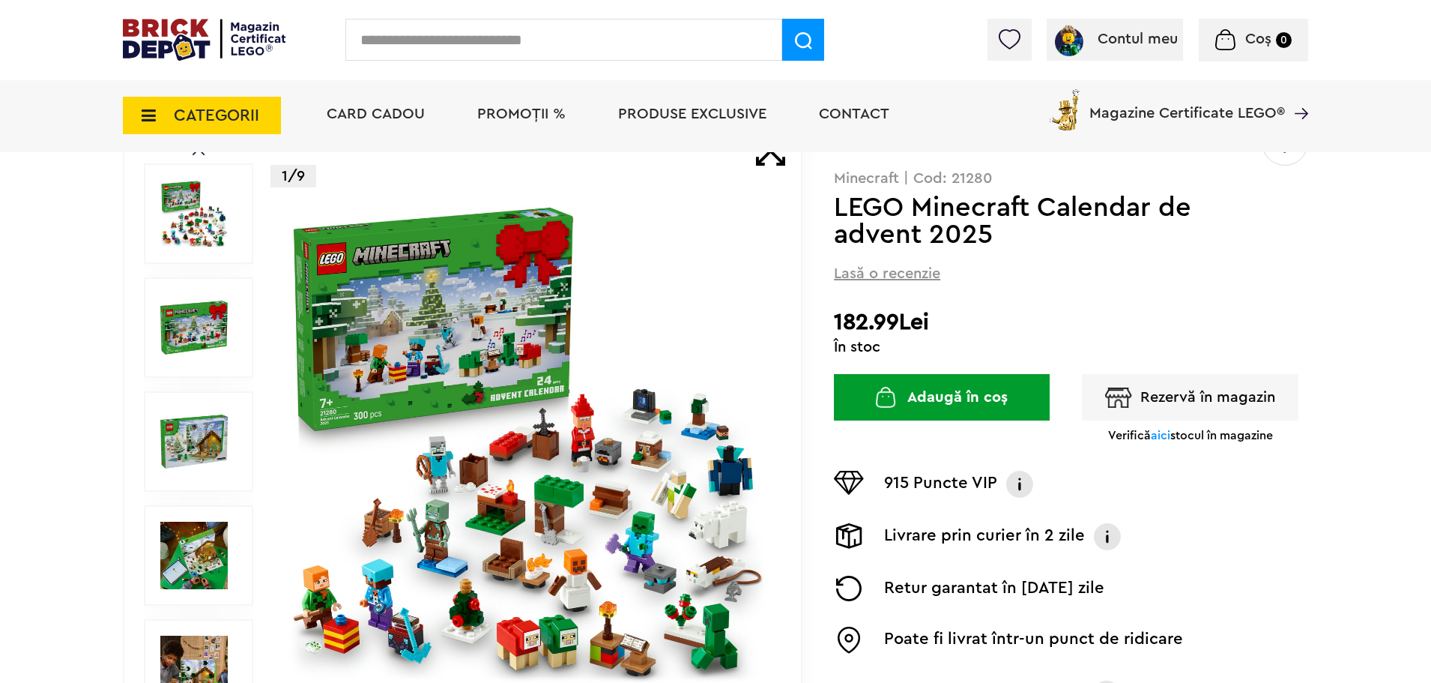
scroll to position [150, 0]
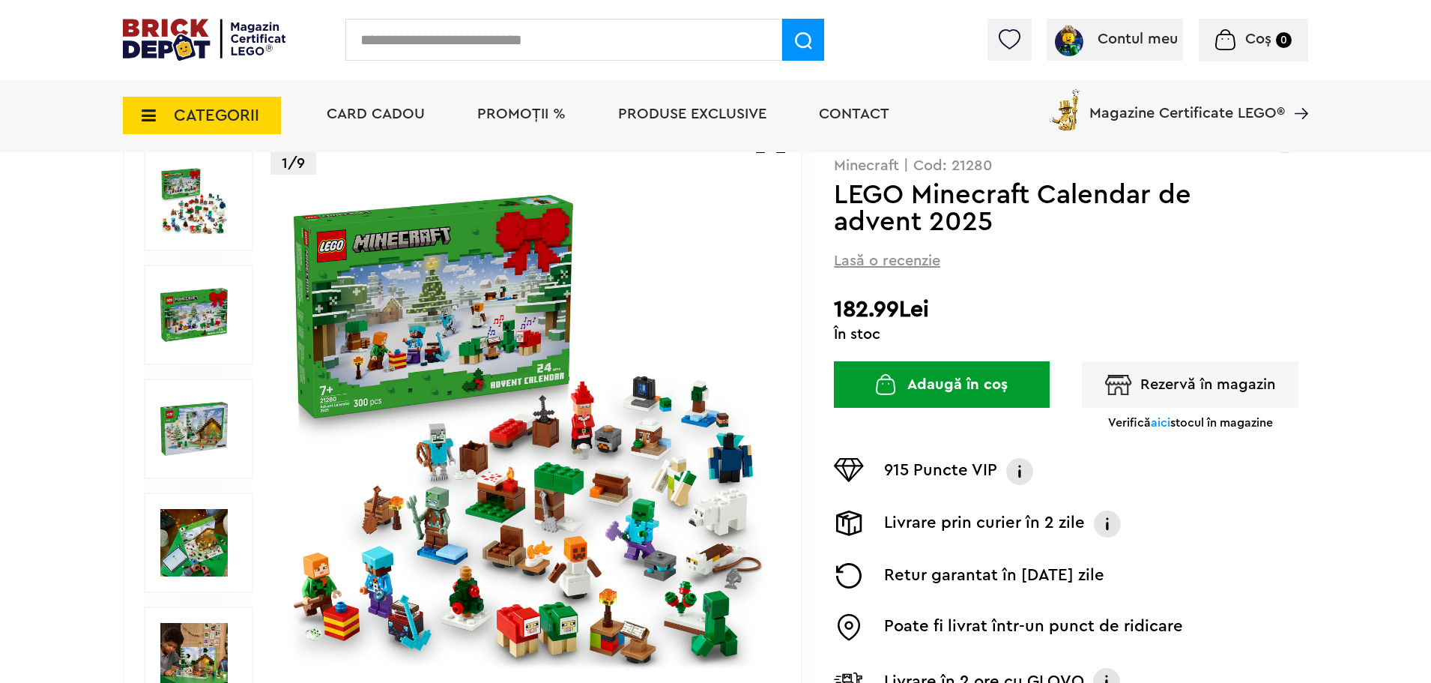
click at [1157, 424] on span "aici" at bounding box center [1160, 423] width 19 height 12
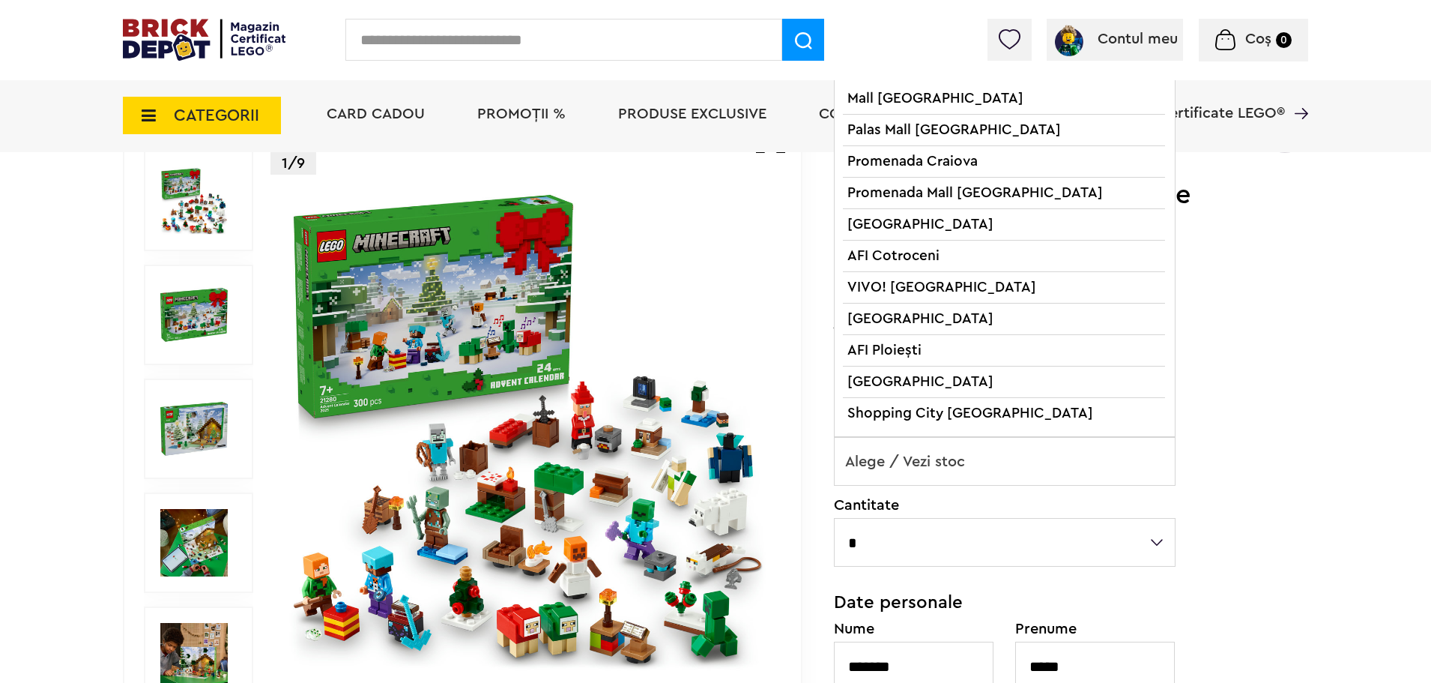
click at [935, 450] on span "Alege / Vezi stoc" at bounding box center [1005, 462] width 340 height 48
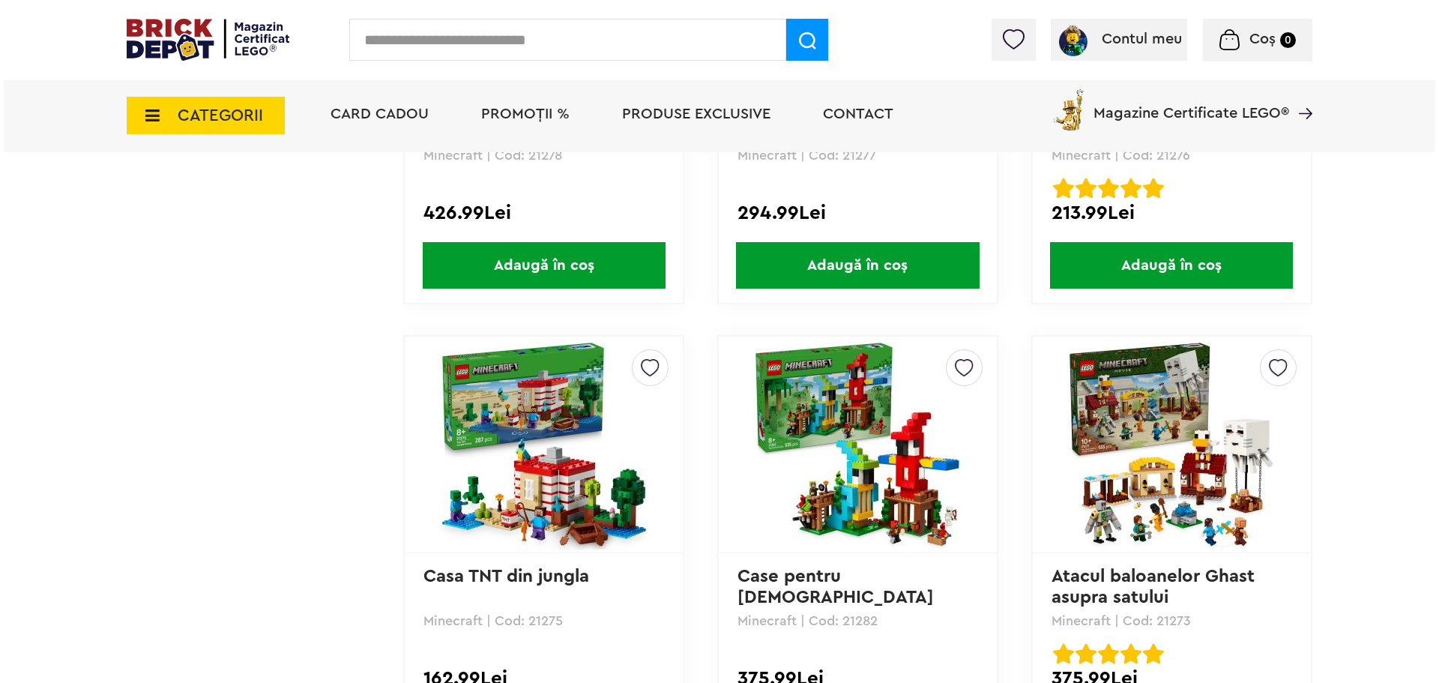
scroll to position [1199, 0]
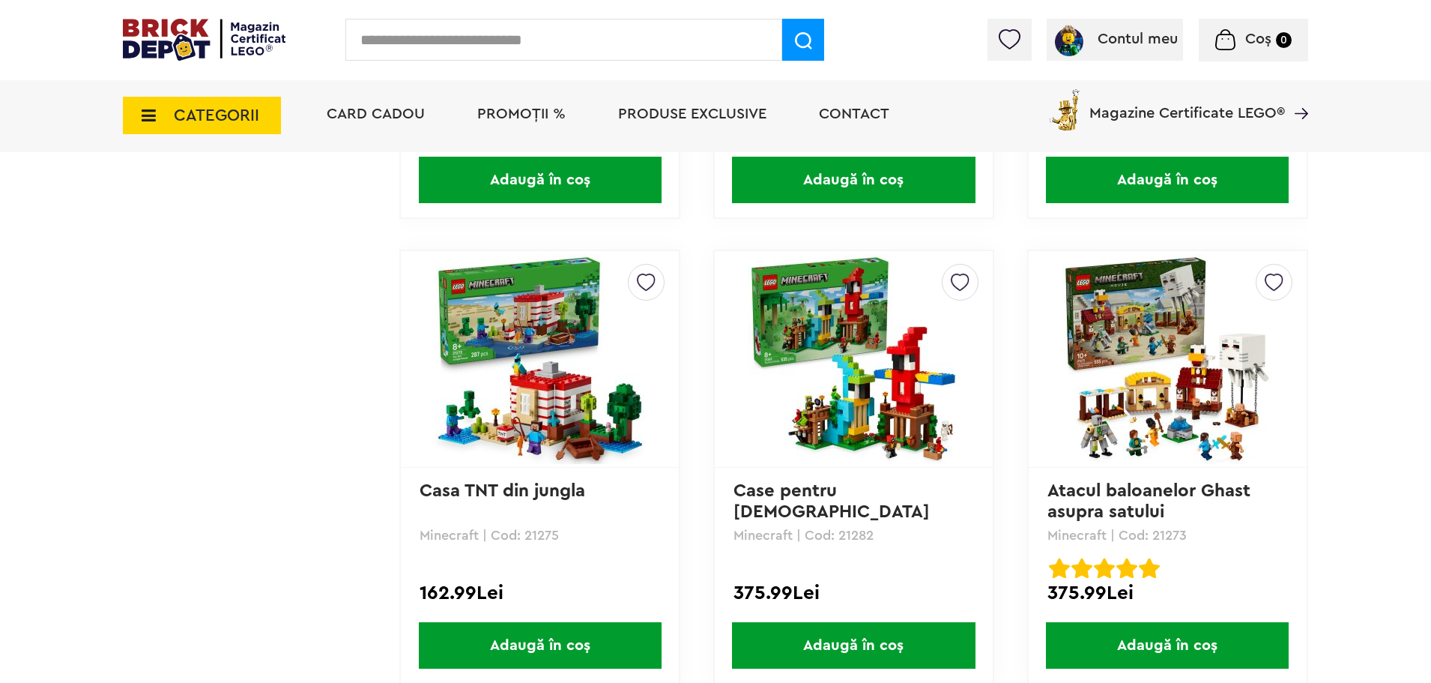
click at [187, 117] on span "CATEGORII" at bounding box center [216, 115] width 85 height 16
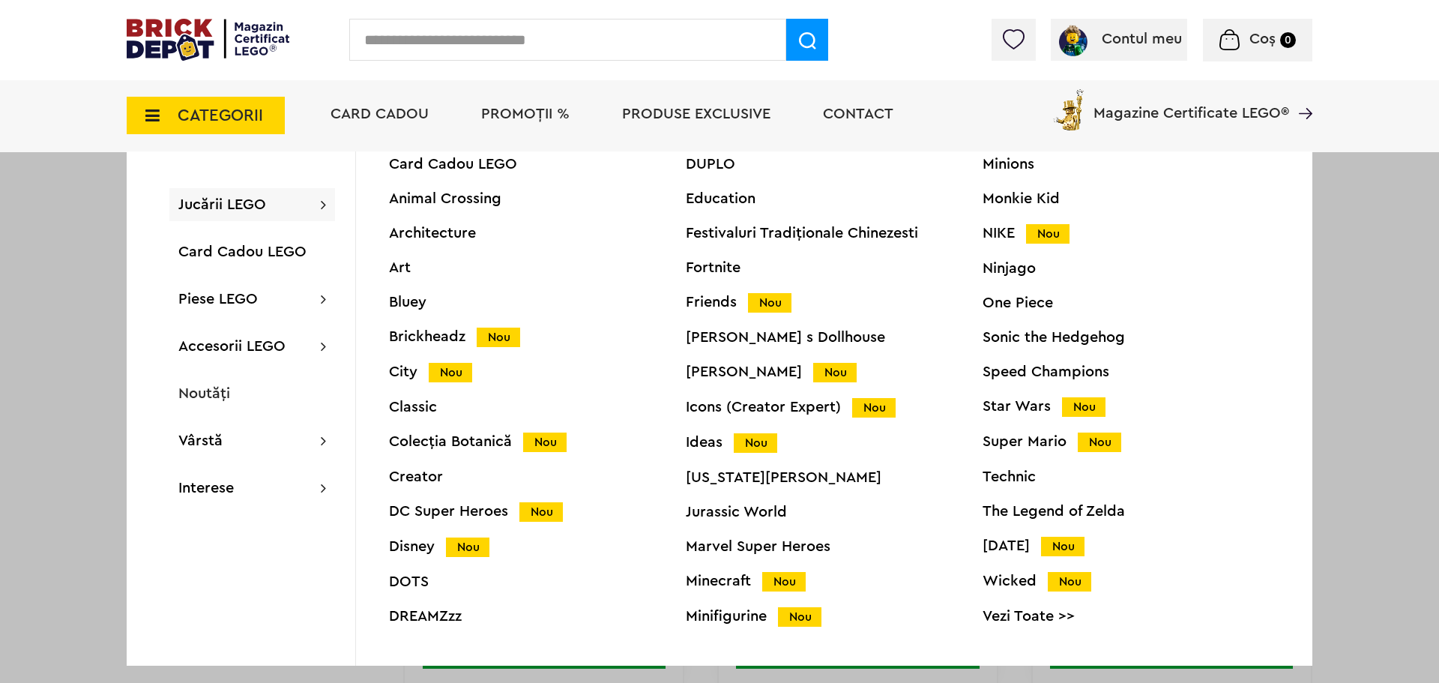
scroll to position [57, 0]
